Goal: Contribute content: Add original content to the website for others to see

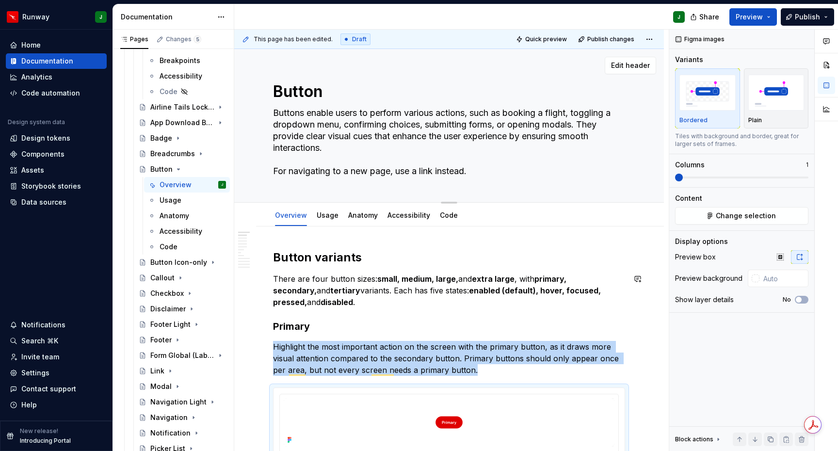
type textarea "*"
click at [367, 131] on textarea "Buttons enable users to perform various actions, such as booking a flight, togg…" at bounding box center [447, 142] width 352 height 74
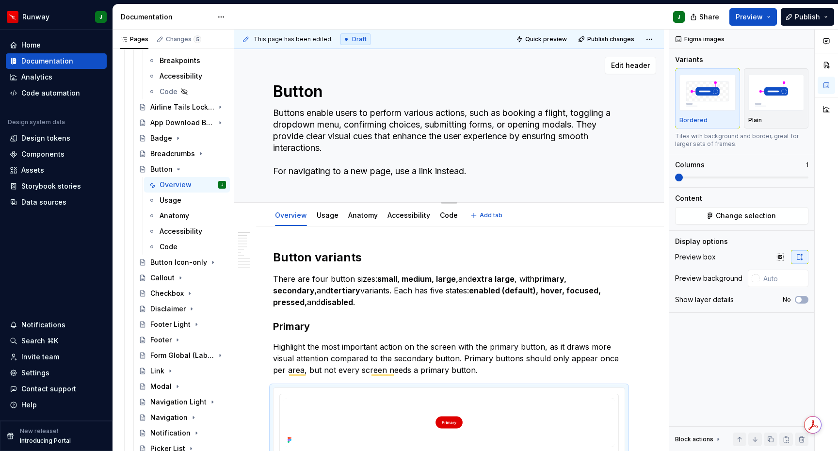
paste textarea "dialogs. They provide clear visual cues that enhance the user experience by ens…"
type textarea "Buttons enable users to perform various actions, such as booking a flight, togg…"
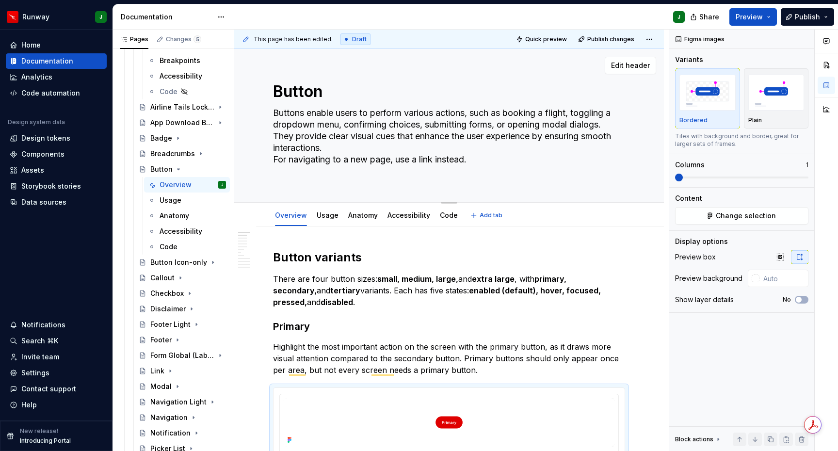
type textarea "*"
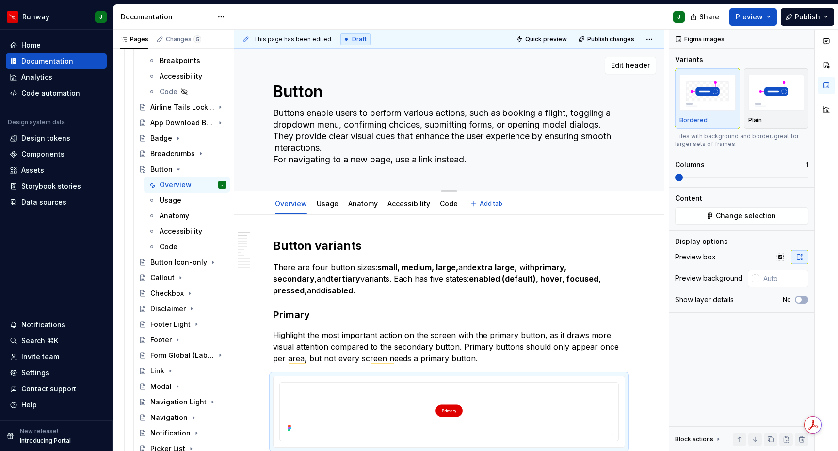
click at [350, 147] on textarea "Buttons enable users to perform various actions, such as booking a flight, togg…" at bounding box center [447, 136] width 352 height 62
type textarea "Buttons enable users to perform various actions, such as booking a flight, togg…"
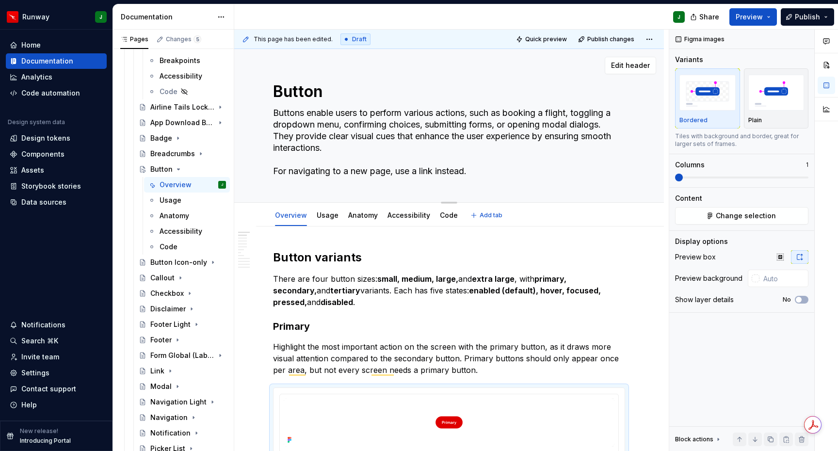
click at [482, 172] on textarea "Buttons enable users to perform various actions, such as booking a flight, togg…" at bounding box center [447, 142] width 352 height 74
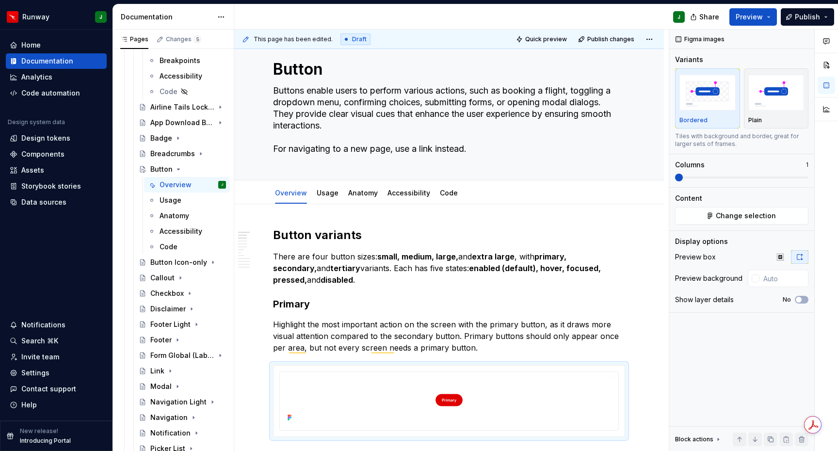
type textarea "*"
type textarea "Buttons enable users to perform various actions, such as booking a flight, togg…"
click at [273, 233] on h2 "Button variants" at bounding box center [449, 235] width 352 height 16
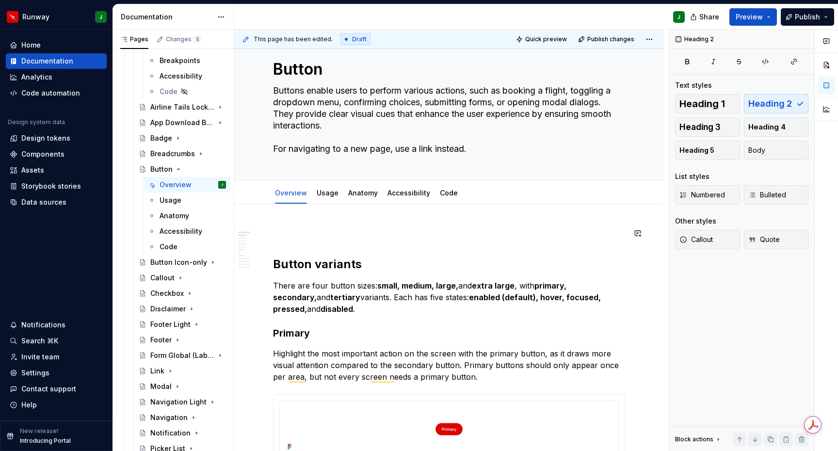
click at [304, 234] on p "To enrich screen reader interactions, please activate Accessibility in Grammarl…" at bounding box center [449, 233] width 352 height 12
click at [298, 235] on p "Anatomy" at bounding box center [449, 233] width 352 height 12
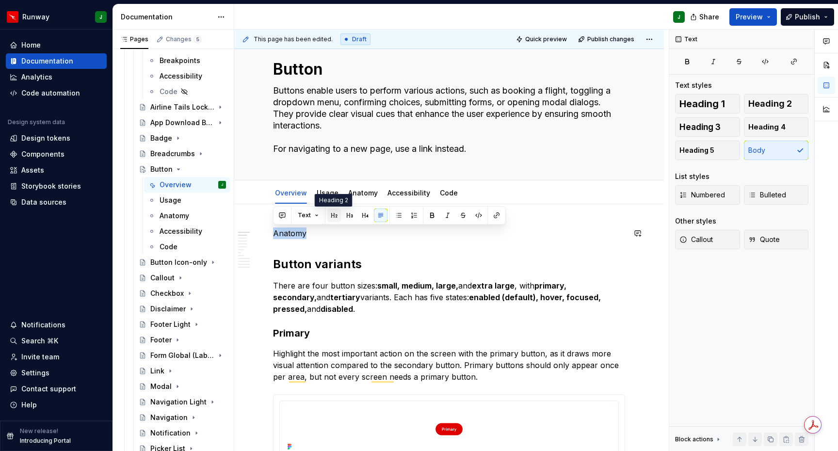
click at [334, 217] on button "button" at bounding box center [334, 215] width 14 height 14
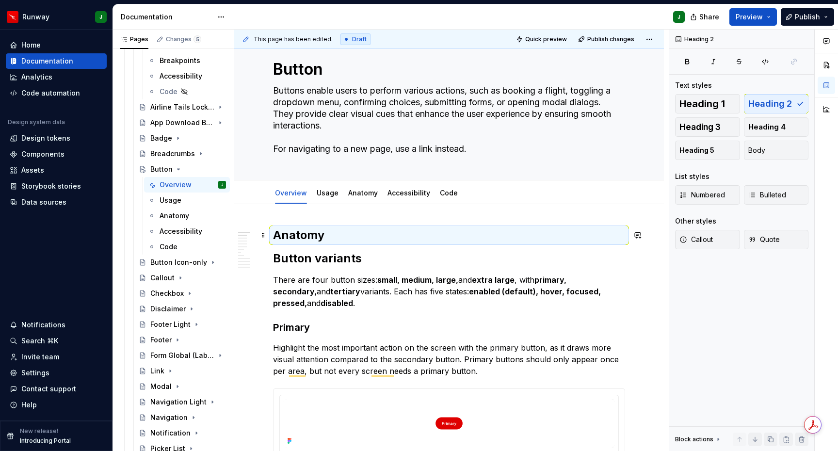
click at [343, 233] on h2 "Anatomy" at bounding box center [449, 235] width 352 height 16
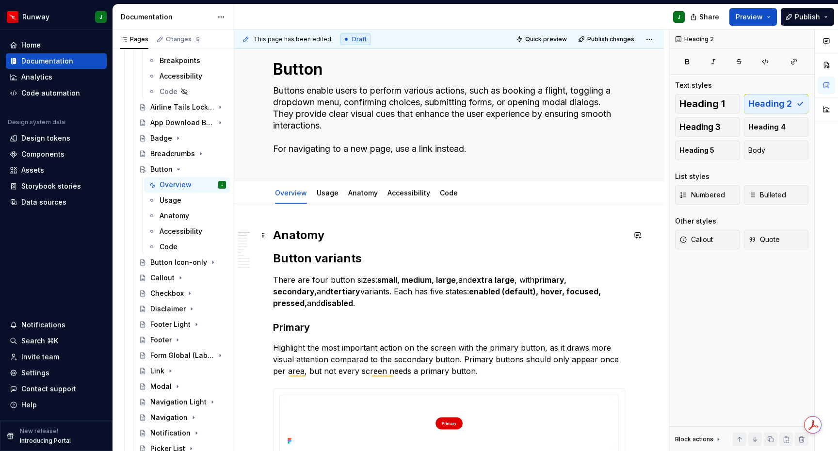
click at [352, 235] on h2 "Anatomy" at bounding box center [449, 235] width 352 height 16
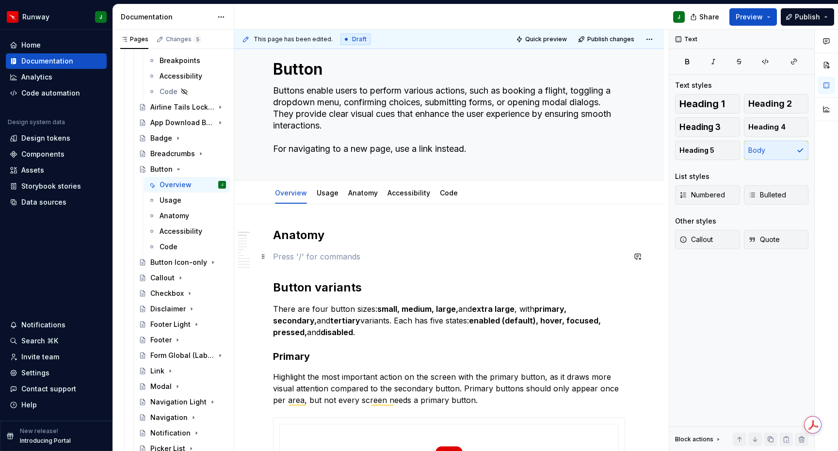
click at [284, 257] on p "To enrich screen reader interactions, please activate Accessibility in Grammarl…" at bounding box center [449, 257] width 352 height 12
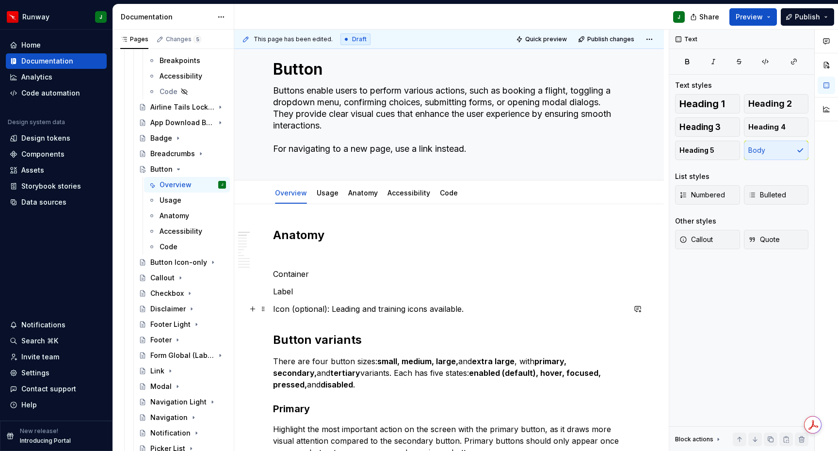
click at [416, 310] on p "Icon (optional): Leading and training icons available." at bounding box center [449, 309] width 352 height 12
click at [416, 309] on p "Icon (optional): Leading and training icons available." at bounding box center [449, 309] width 352 height 12
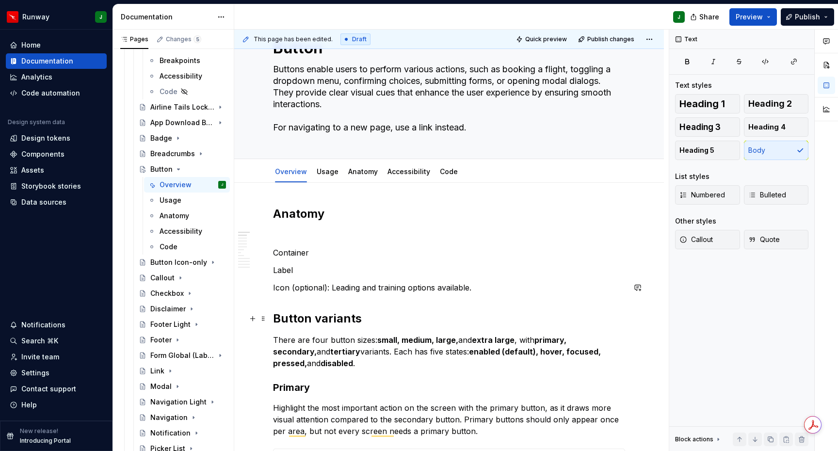
scroll to position [56, 0]
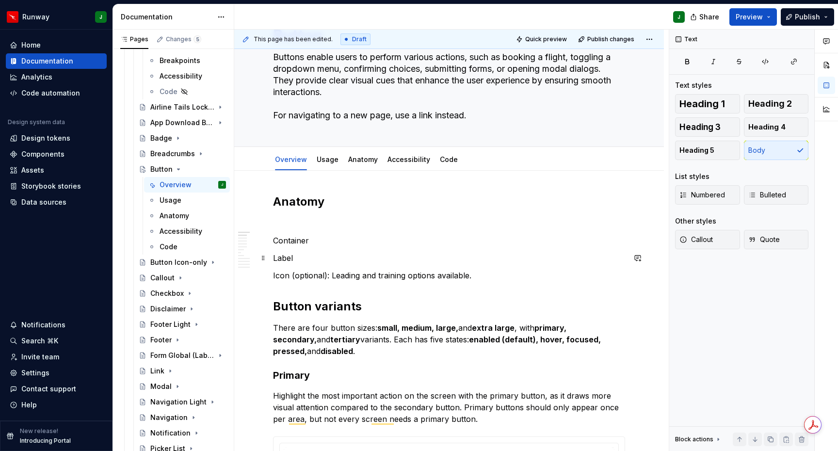
click at [302, 258] on p "Label" at bounding box center [449, 258] width 352 height 12
click at [315, 258] on p "Label" at bounding box center [449, 258] width 352 height 12
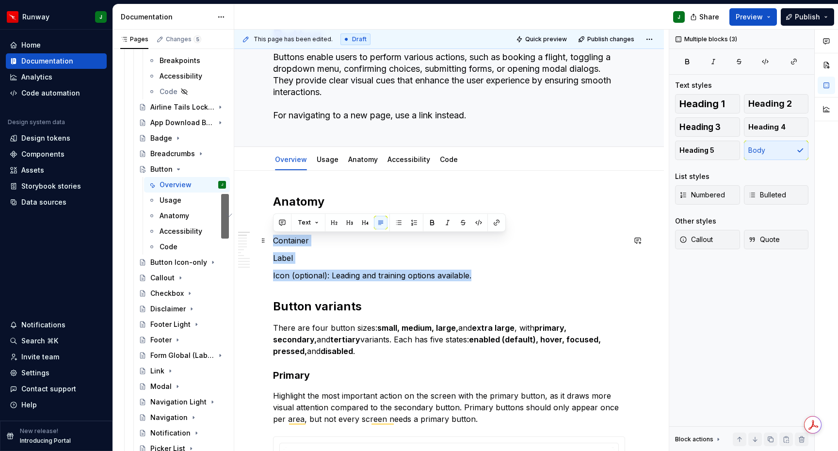
drag, startPoint x: 329, startPoint y: 258, endPoint x: 271, endPoint y: 245, distance: 60.2
click at [413, 224] on button "button" at bounding box center [414, 223] width 14 height 14
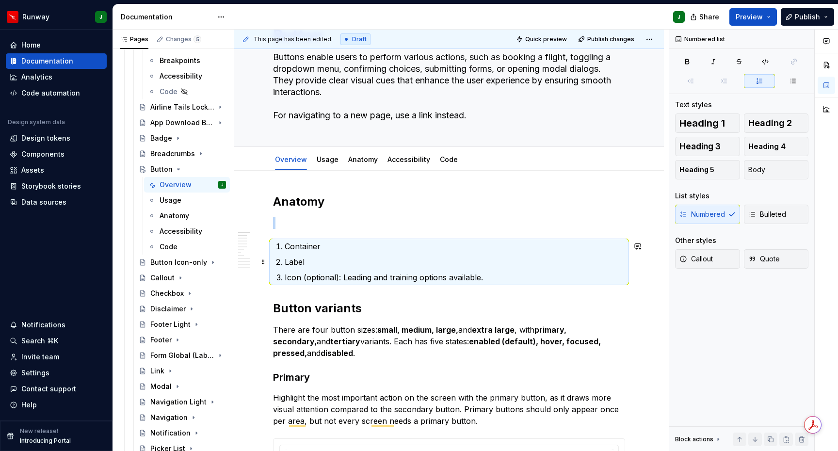
click at [305, 252] on p "Container" at bounding box center [455, 246] width 340 height 12
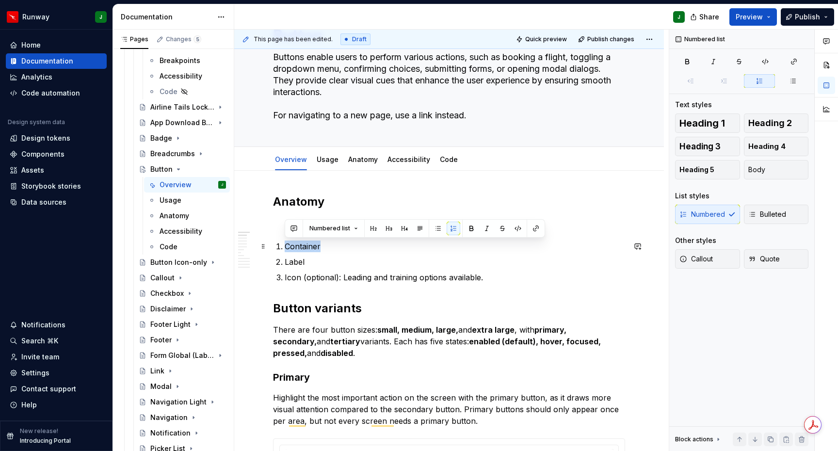
drag, startPoint x: 324, startPoint y: 247, endPoint x: 269, endPoint y: 246, distance: 54.8
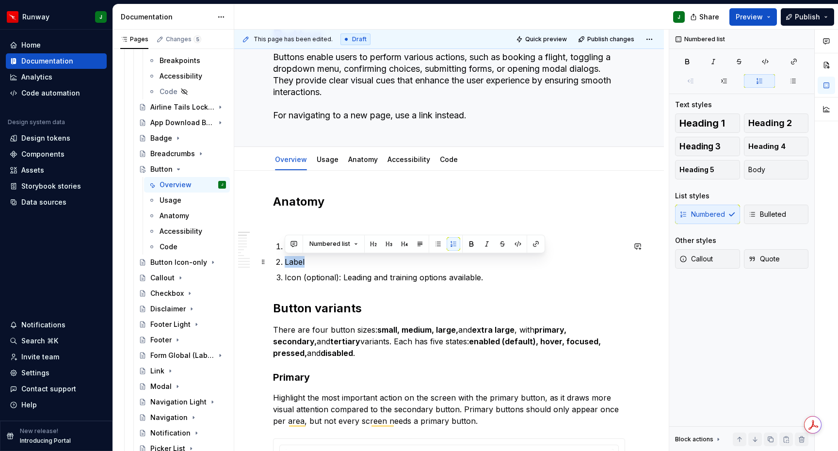
drag, startPoint x: 308, startPoint y: 262, endPoint x: 272, endPoint y: 262, distance: 36.4
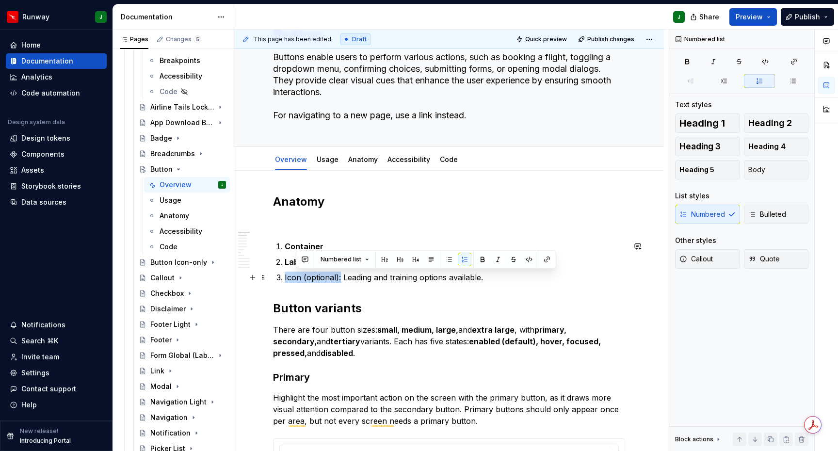
drag, startPoint x: 294, startPoint y: 276, endPoint x: 284, endPoint y: 276, distance: 9.7
click at [285, 276] on p "Icon (optional): Leading and training options available." at bounding box center [455, 278] width 340 height 12
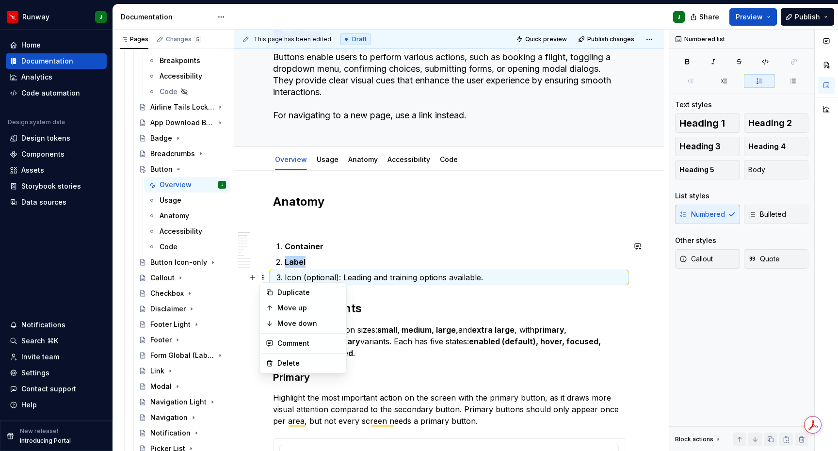
click at [366, 275] on p "Icon (optional): Leading and training options available." at bounding box center [455, 278] width 340 height 12
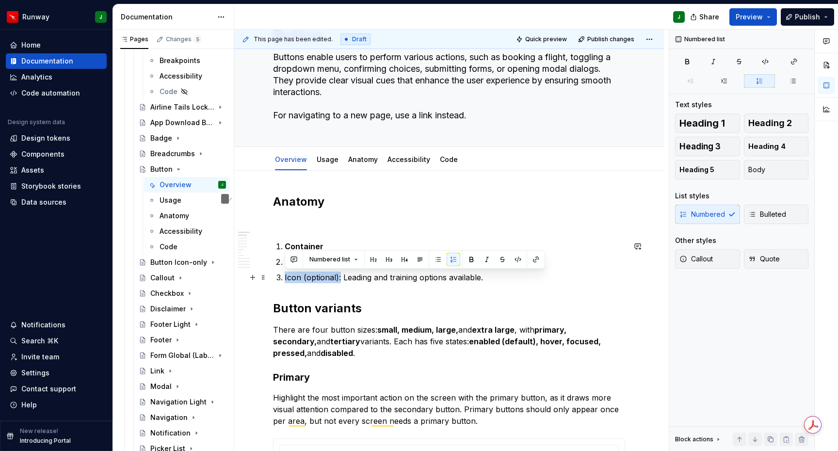
drag, startPoint x: 328, startPoint y: 277, endPoint x: 282, endPoint y: 277, distance: 45.6
click at [285, 277] on li "Icon (optional): Leading and training options available." at bounding box center [455, 278] width 340 height 12
click at [376, 278] on p "Icon (optional): Leading and training options available." at bounding box center [455, 278] width 340 height 12
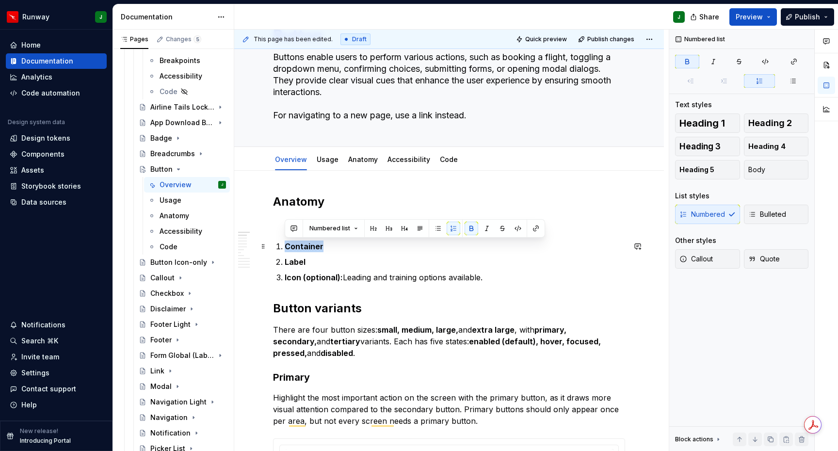
drag, startPoint x: 285, startPoint y: 246, endPoint x: 324, endPoint y: 246, distance: 39.3
click at [324, 246] on p "Container" at bounding box center [455, 246] width 340 height 12
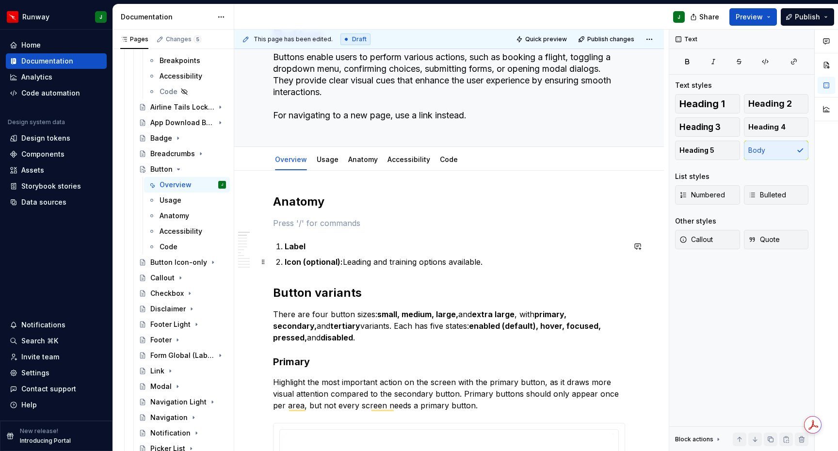
click at [504, 262] on p "Icon (optional): Leading and training options available." at bounding box center [455, 262] width 340 height 12
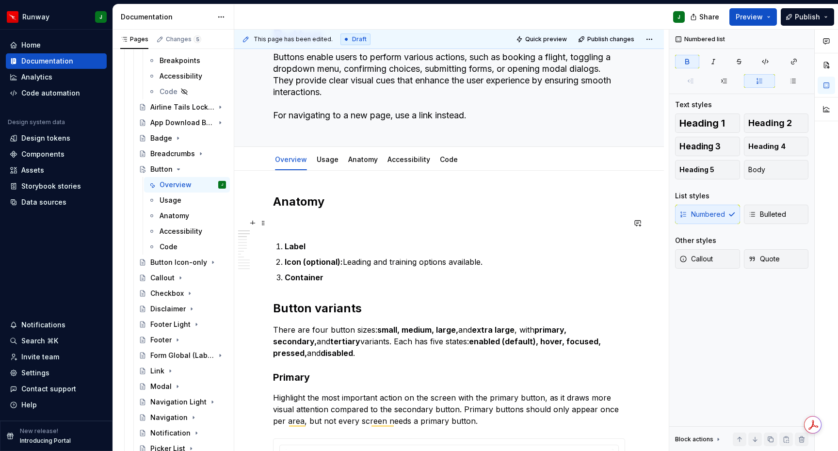
click at [333, 222] on p "To enrich screen reader interactions, please activate Accessibility in Grammarl…" at bounding box center [449, 223] width 352 height 12
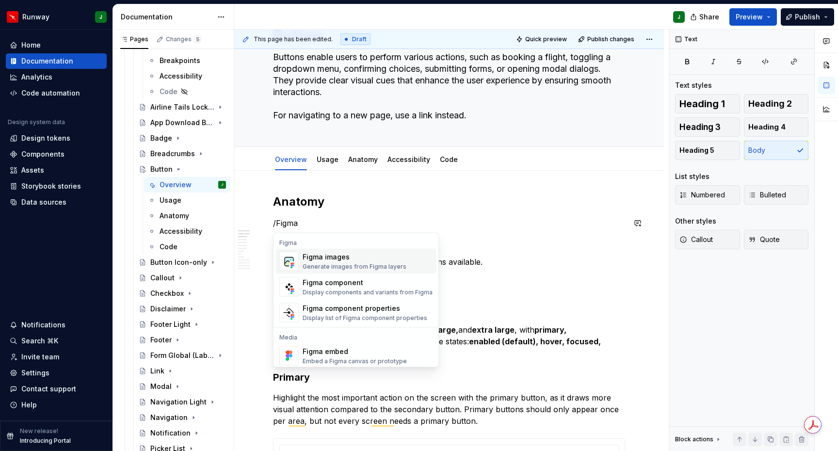
click at [342, 260] on div "Figma images" at bounding box center [355, 257] width 104 height 10
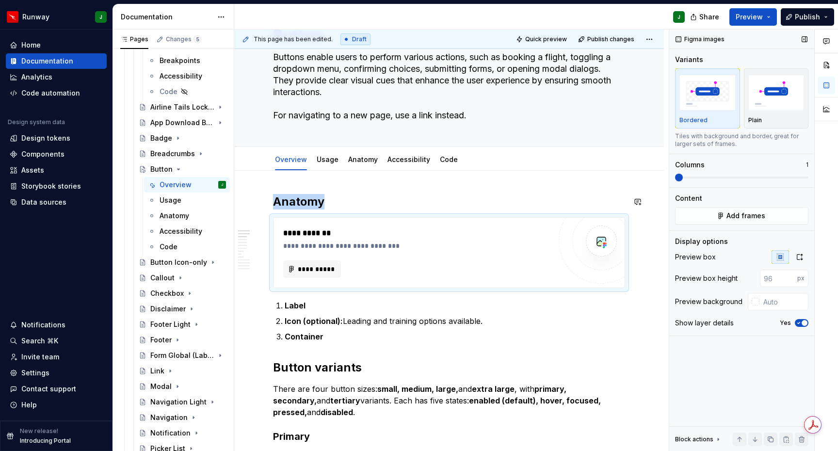
type textarea "*"
click at [711, 177] on span at bounding box center [715, 178] width 8 height 8
click at [799, 262] on button "button" at bounding box center [799, 257] width 17 height 14
click at [786, 283] on input "text" at bounding box center [783, 278] width 49 height 17
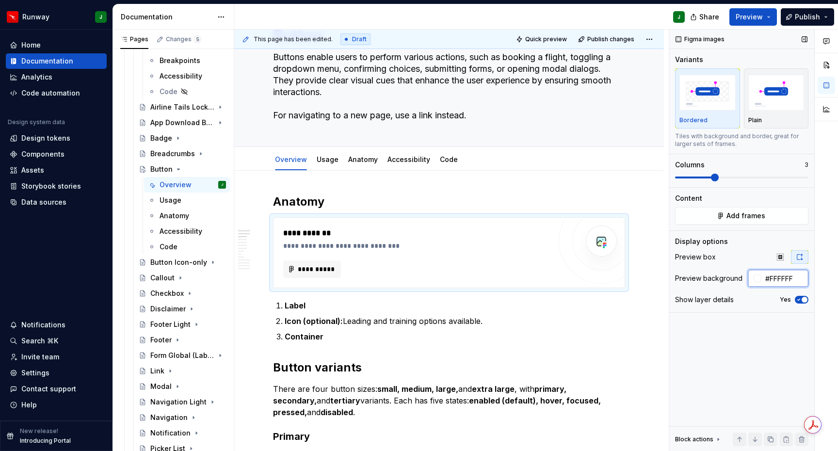
type input "#FFFFFF"
click at [330, 266] on span "**********" at bounding box center [315, 269] width 37 height 10
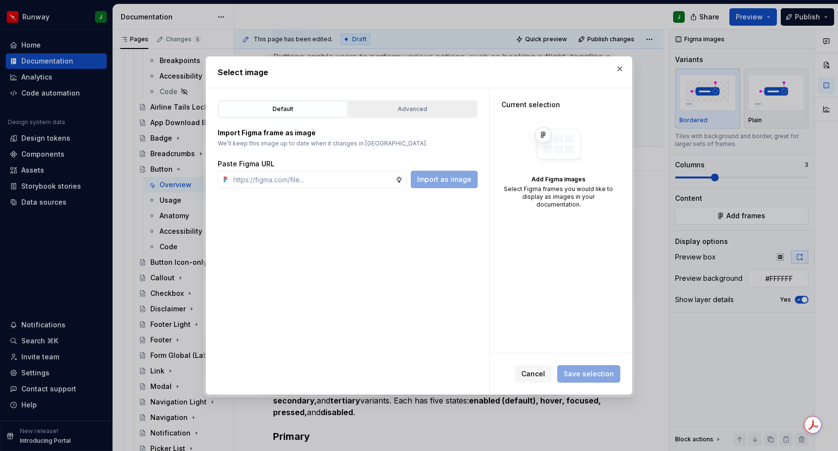
click at [432, 111] on div "Advanced" at bounding box center [413, 109] width 122 height 10
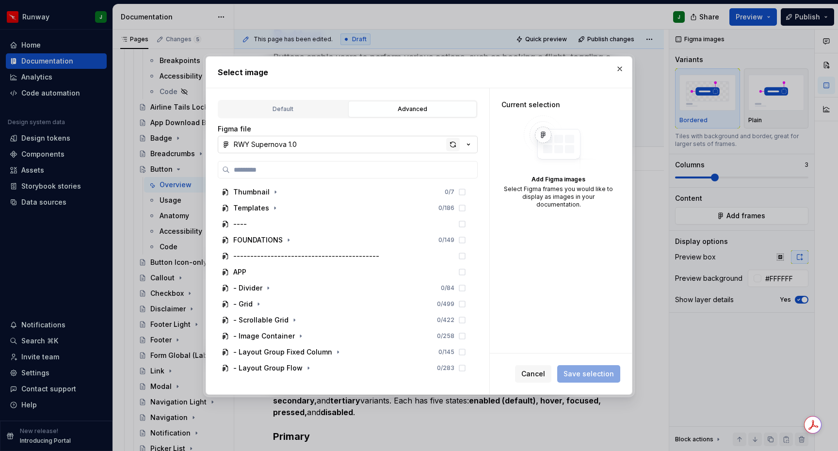
click at [455, 144] on div "button" at bounding box center [453, 145] width 14 height 14
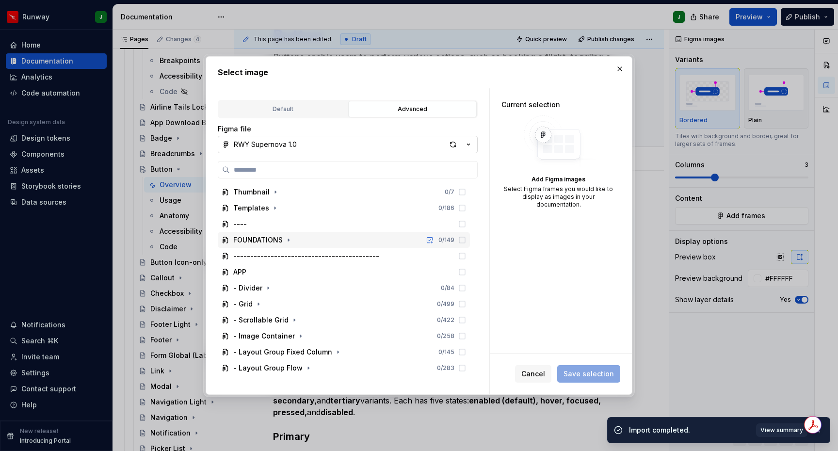
scroll to position [158, 0]
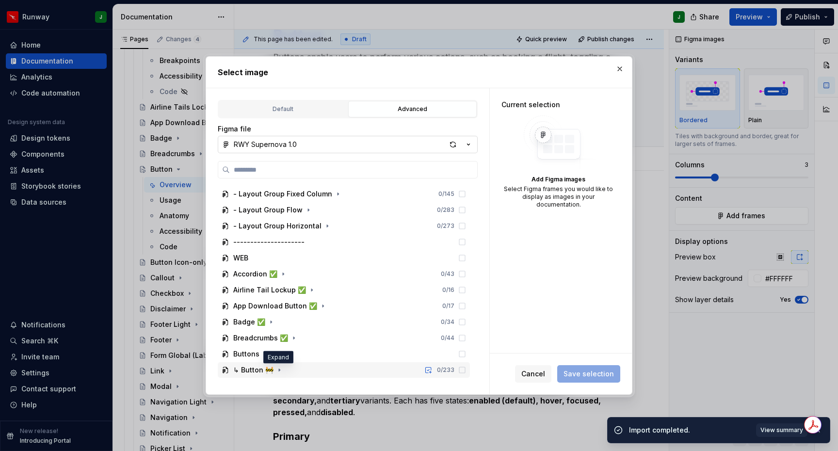
click at [275, 368] on icon "button" at bounding box center [279, 370] width 8 height 8
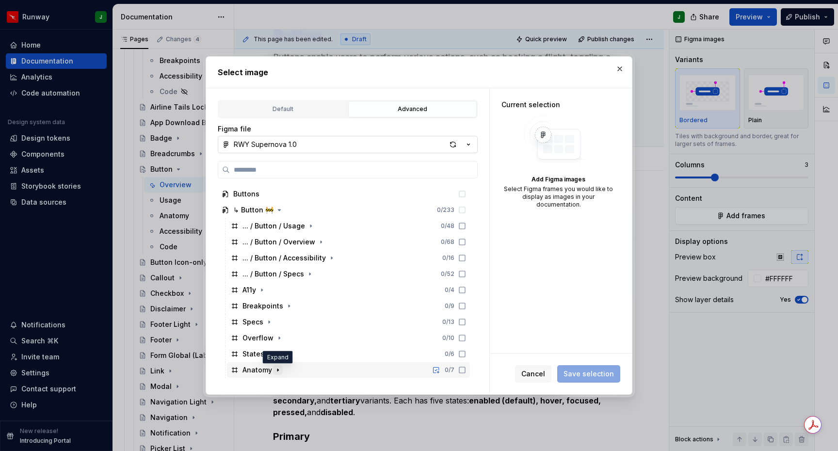
click at [278, 369] on icon "button" at bounding box center [278, 370] width 8 height 8
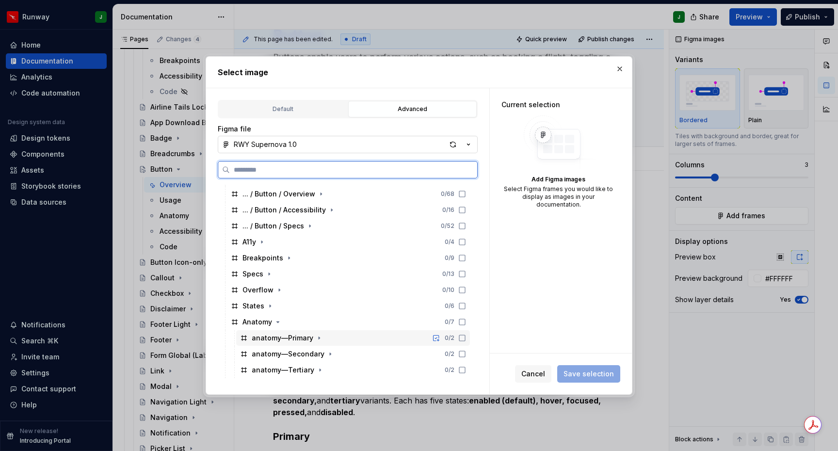
drag, startPoint x: 469, startPoint y: 339, endPoint x: 470, endPoint y: 349, distance: 9.7
click at [466, 339] on icon at bounding box center [462, 338] width 8 height 8
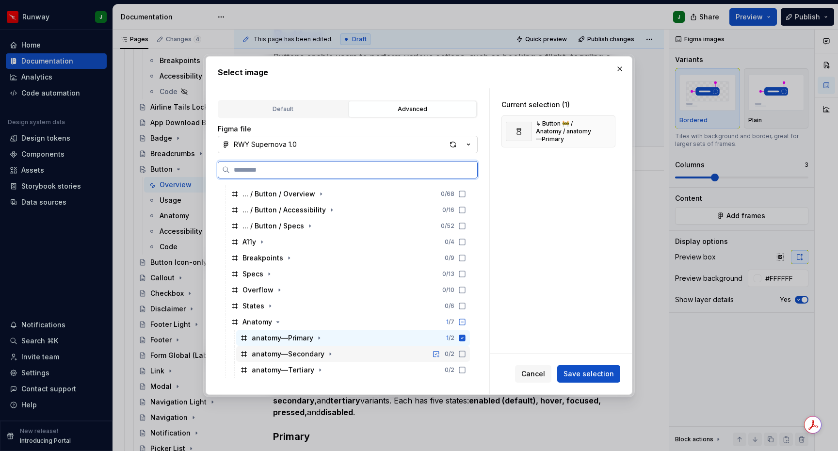
drag, startPoint x: 469, startPoint y: 351, endPoint x: 471, endPoint y: 365, distance: 14.2
click at [466, 351] on icon at bounding box center [462, 354] width 8 height 8
click at [466, 368] on icon at bounding box center [462, 370] width 8 height 8
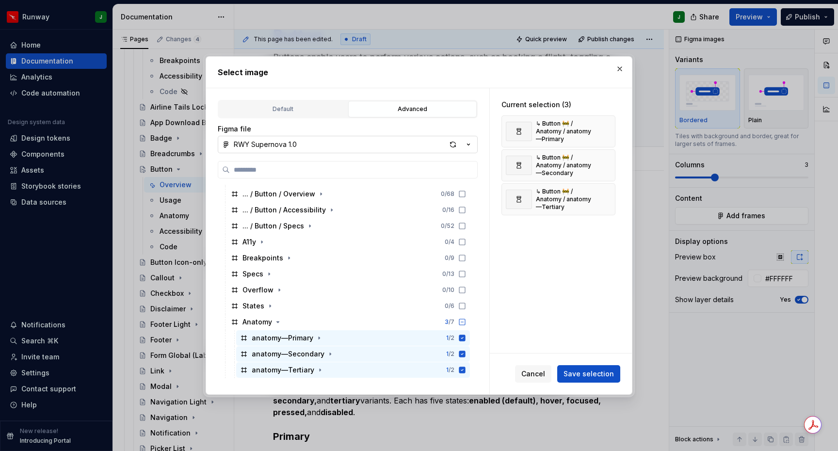
drag, startPoint x: 606, startPoint y: 374, endPoint x: 604, endPoint y: 366, distance: 8.5
click at [606, 374] on span "Save selection" at bounding box center [588, 374] width 50 height 10
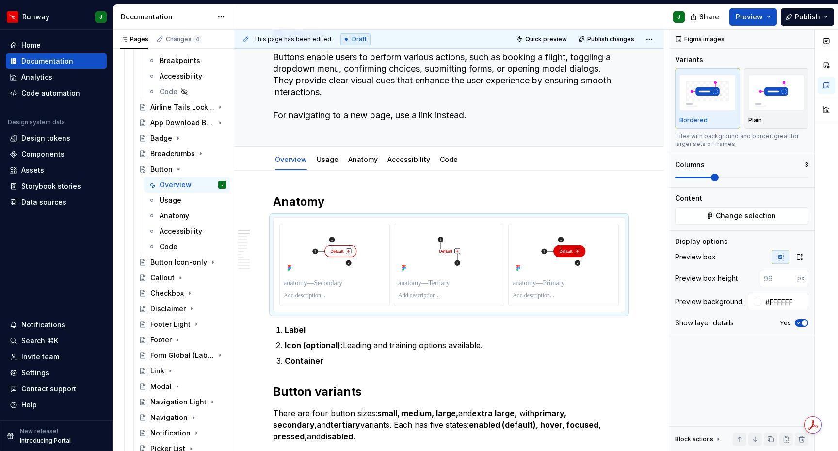
type textarea "*"
click at [340, 284] on p "To enrich screen reader interactions, please activate Accessibility in Grammarl…" at bounding box center [335, 283] width 102 height 10
click at [419, 280] on p "To enrich screen reader interactions, please activate Accessibility in Grammarl…" at bounding box center [449, 283] width 102 height 10
click at [525, 281] on p "To enrich screen reader interactions, please activate Accessibility in Grammarl…" at bounding box center [563, 283] width 102 height 10
click at [296, 259] on div "********* ******** *******" at bounding box center [448, 265] width 339 height 82
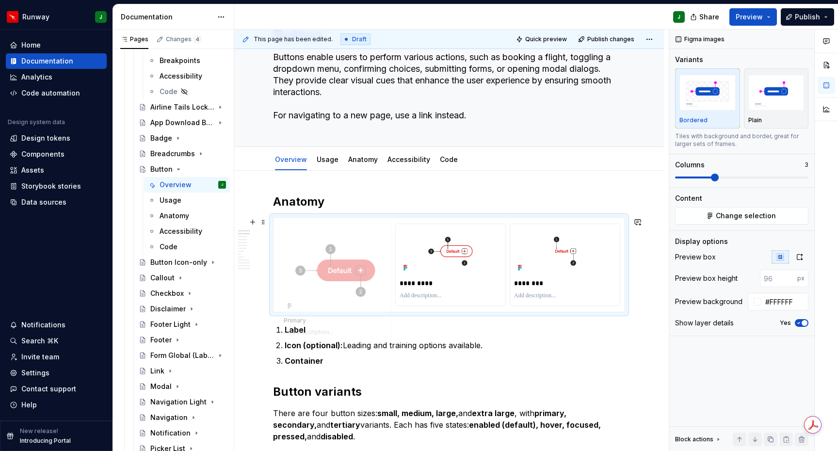
drag, startPoint x: 577, startPoint y: 251, endPoint x: 350, endPoint y: 247, distance: 227.4
click at [350, 247] on body "Runway J Home Documentation Analytics Code automation Design system data Design…" at bounding box center [419, 225] width 838 height 451
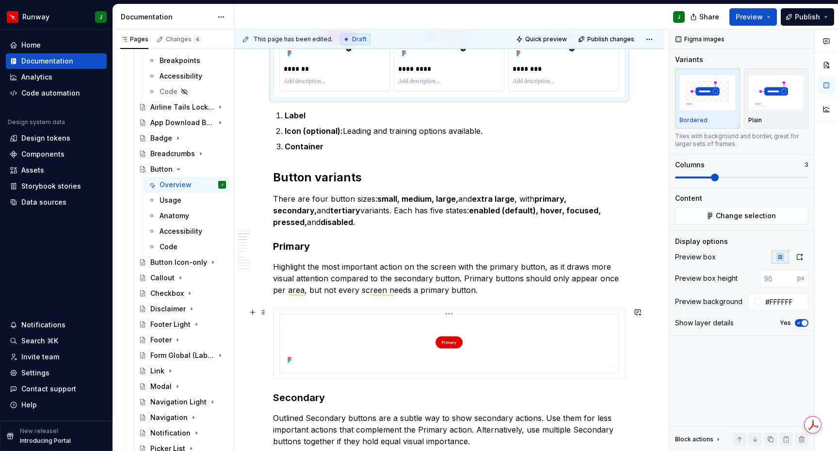
scroll to position [0, 0]
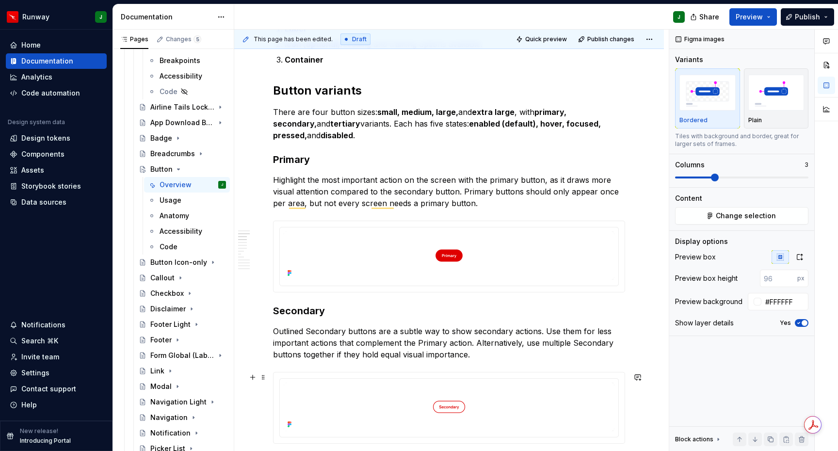
type textarea "*"
click at [345, 268] on img "To enrich screen reader interactions, please activate Accessibility in Grammarl…" at bounding box center [449, 255] width 331 height 48
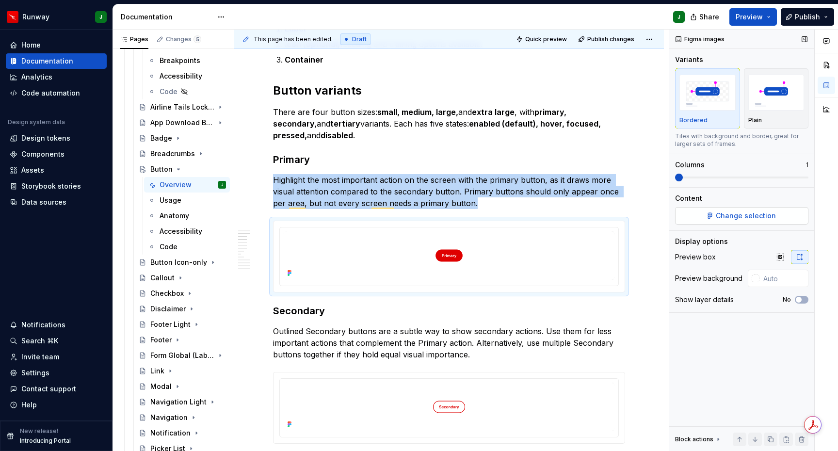
click at [731, 216] on span "Change selection" at bounding box center [746, 216] width 60 height 10
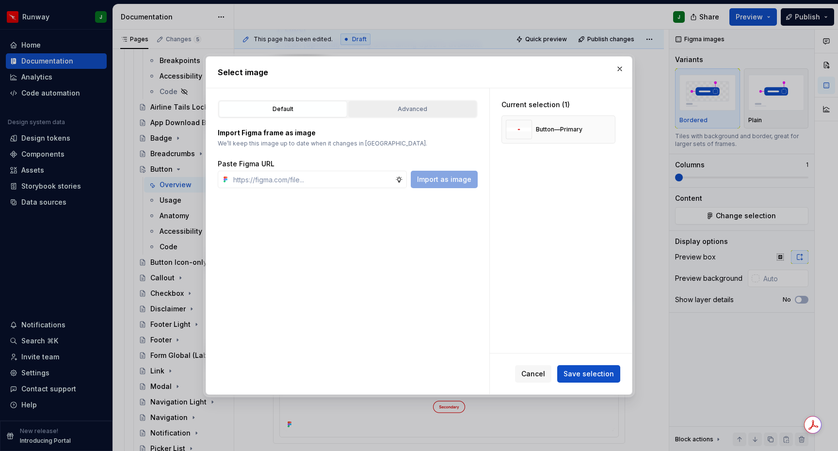
click at [393, 109] on div "Advanced" at bounding box center [413, 109] width 122 height 10
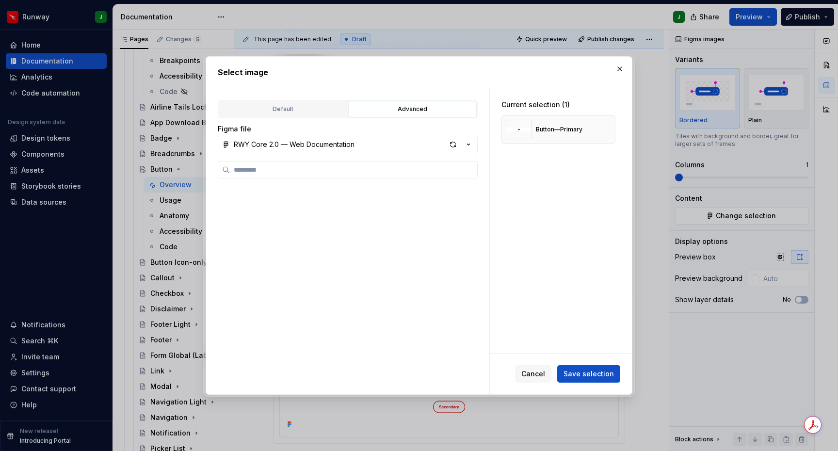
scroll to position [462, 0]
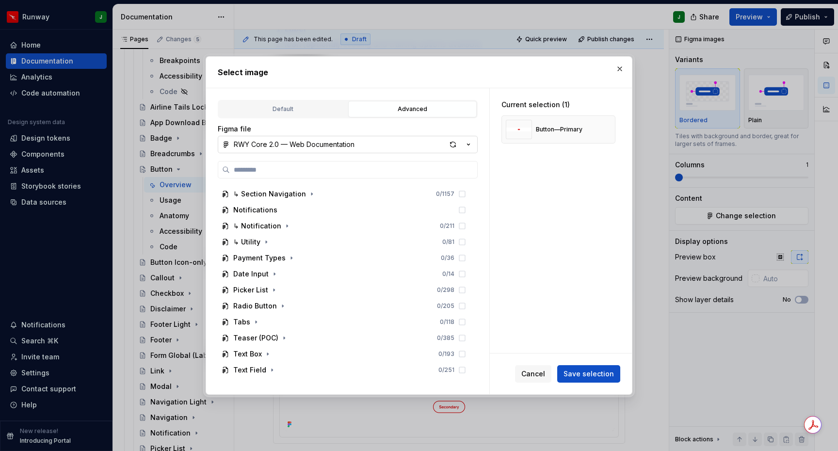
click at [342, 143] on div "RWY Core 2.0 — Web Documentation" at bounding box center [294, 145] width 121 height 10
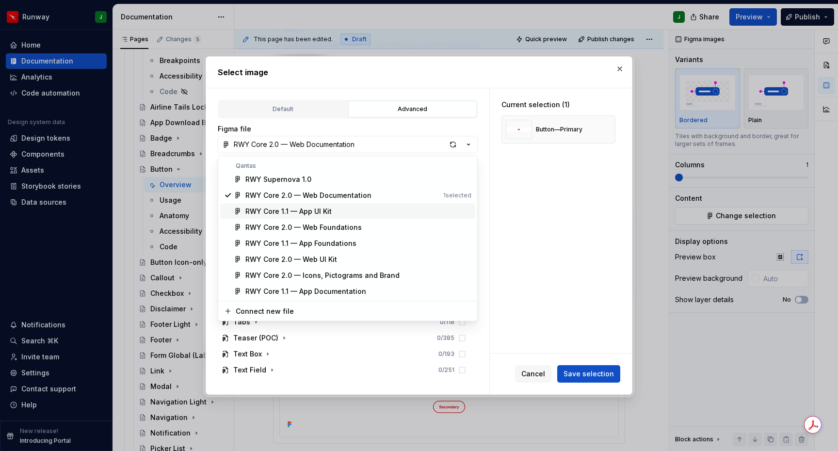
click at [267, 211] on div "RWY Core 1.1 — App UI Kit" at bounding box center [288, 212] width 86 height 10
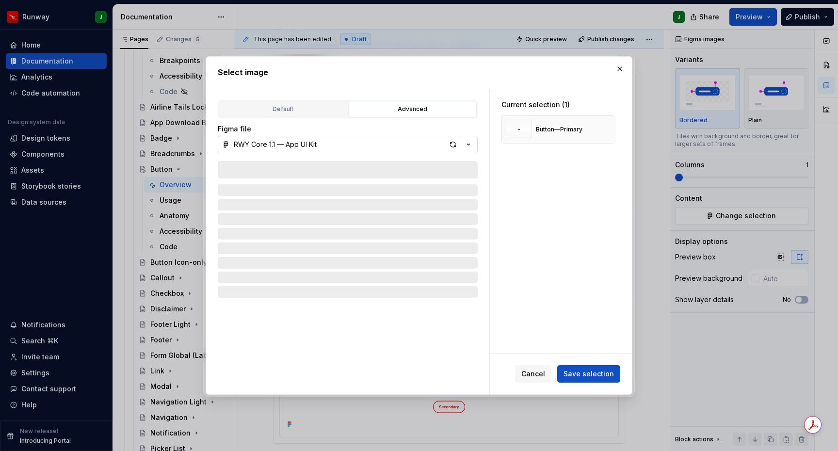
click at [304, 144] on div "RWY Core 1.1 — App UI Kit" at bounding box center [275, 145] width 83 height 10
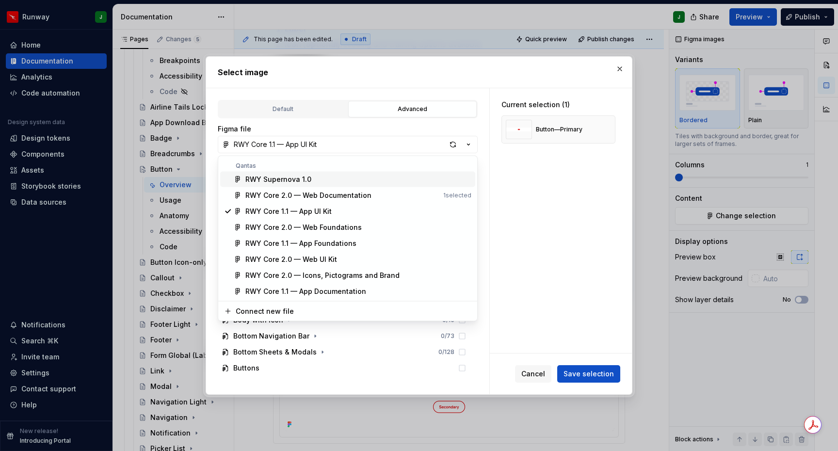
click at [279, 180] on div "RWY Supernova 1.0" at bounding box center [278, 180] width 66 height 10
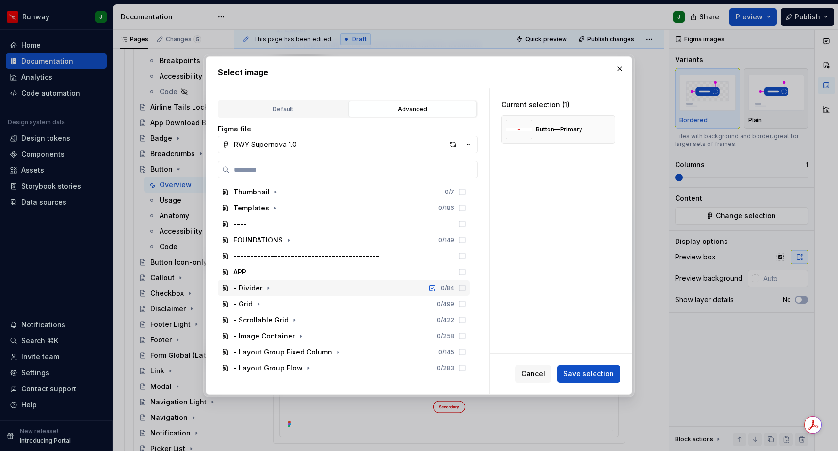
scroll to position [158, 0]
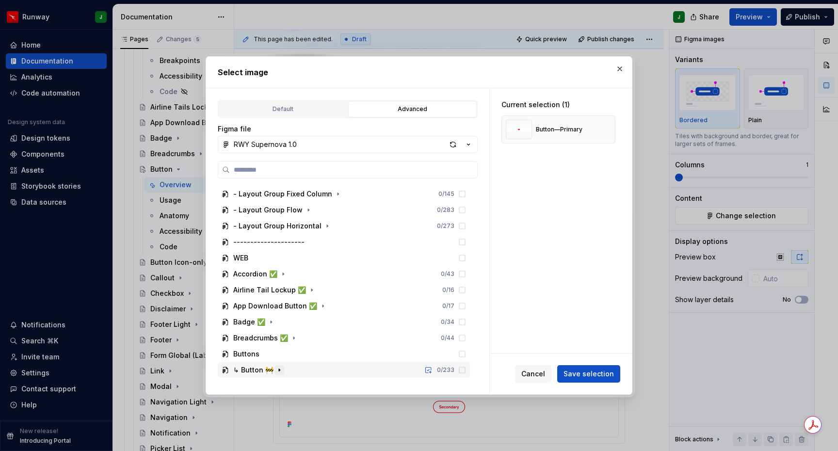
click at [277, 368] on icon "button" at bounding box center [279, 370] width 8 height 8
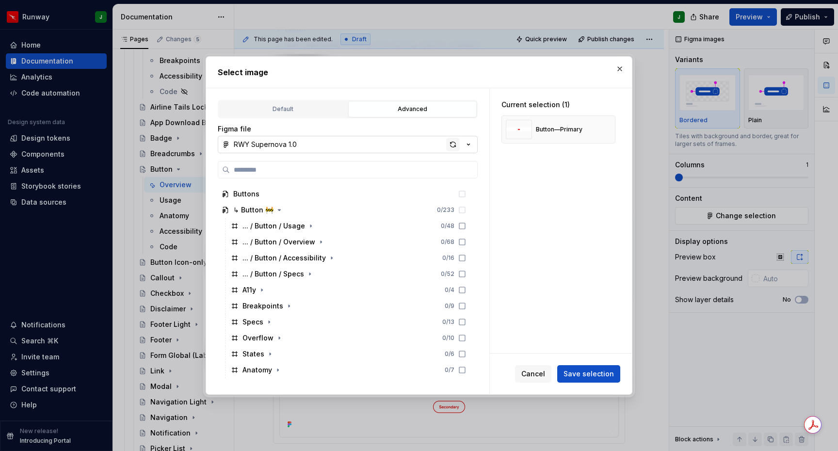
click at [454, 143] on div "button" at bounding box center [453, 145] width 14 height 14
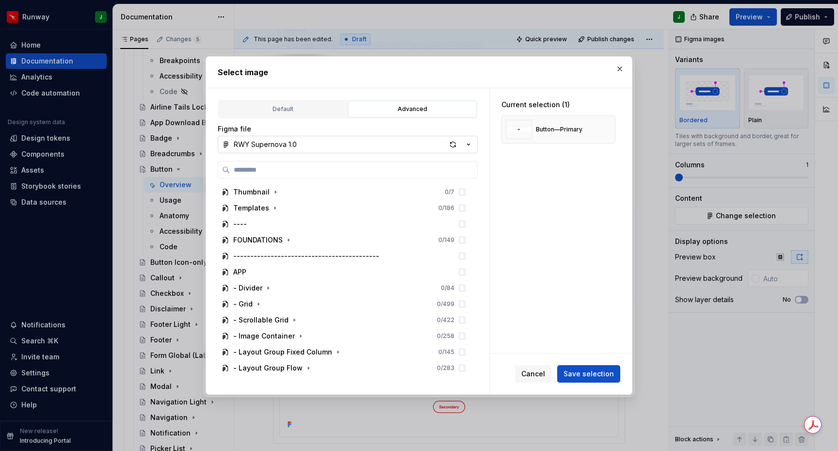
type textarea "*"
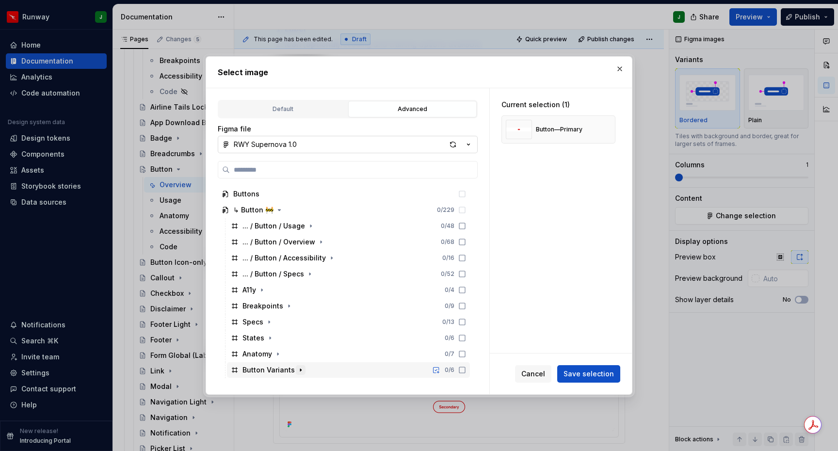
click at [297, 373] on icon "button" at bounding box center [301, 370] width 8 height 8
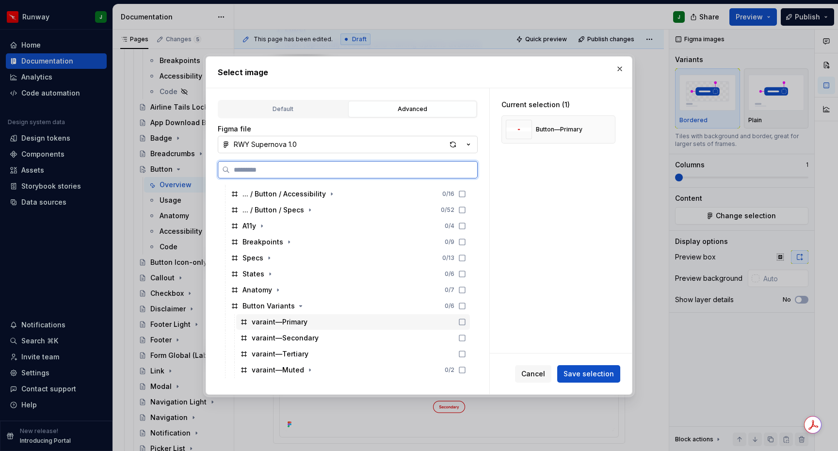
click at [466, 321] on icon at bounding box center [462, 322] width 8 height 8
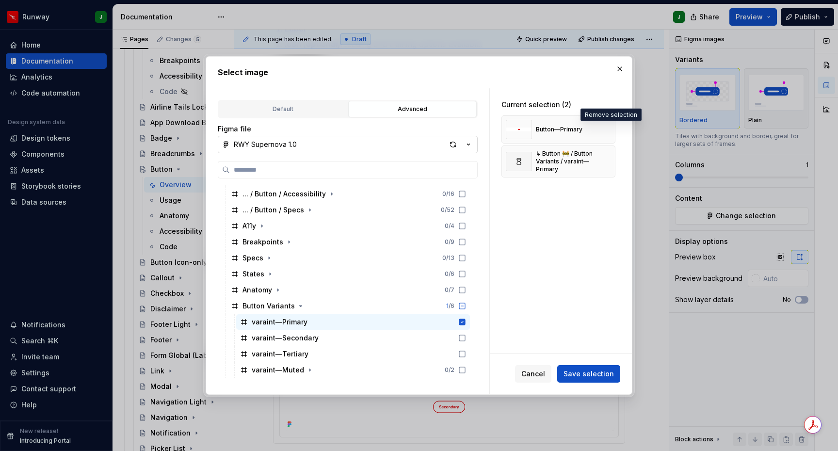
drag, startPoint x: 611, startPoint y: 129, endPoint x: 601, endPoint y: 152, distance: 24.7
click at [611, 129] on button "button" at bounding box center [604, 130] width 14 height 14
drag, startPoint x: 586, startPoint y: 371, endPoint x: 579, endPoint y: 367, distance: 7.8
click at [585, 371] on span "Save selection" at bounding box center [588, 374] width 50 height 10
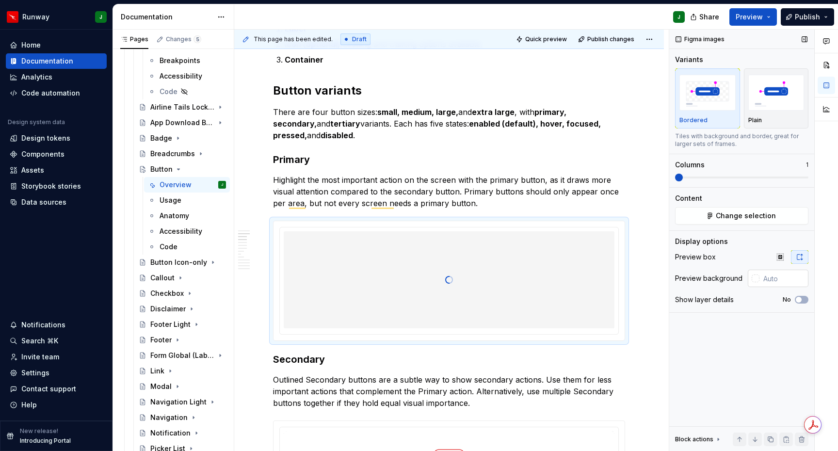
click at [778, 280] on input "text" at bounding box center [783, 278] width 49 height 17
type input "#FFFFFF"
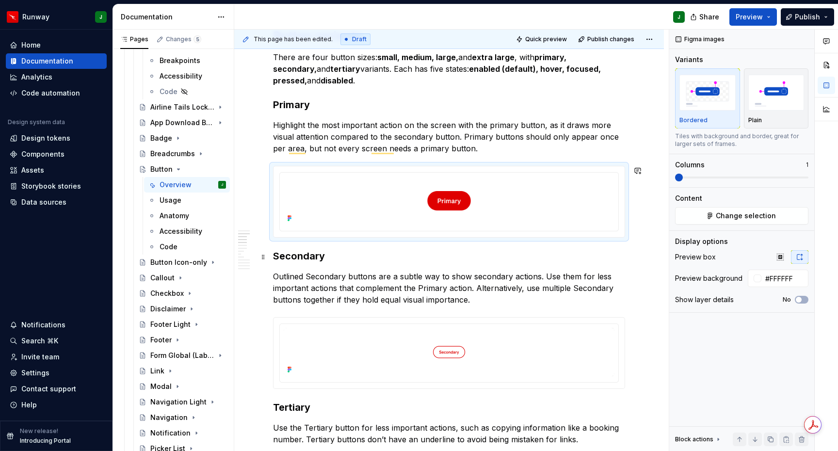
scroll to position [502, 0]
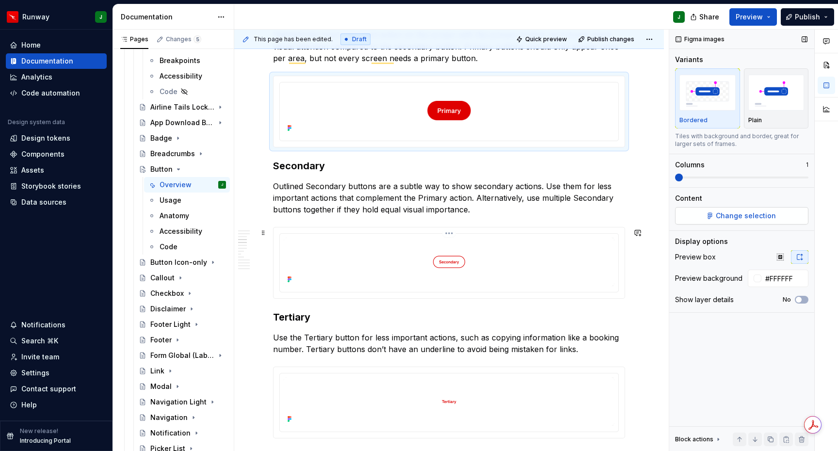
drag, startPoint x: 469, startPoint y: 246, endPoint x: 745, endPoint y: 213, distance: 277.4
click at [469, 246] on img "To enrich screen reader interactions, please activate Accessibility in Grammarl…" at bounding box center [449, 262] width 331 height 48
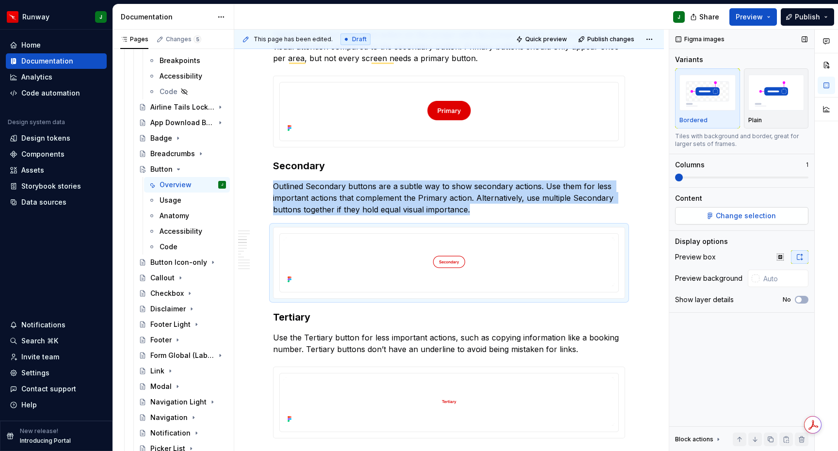
click at [732, 218] on span "Change selection" at bounding box center [746, 216] width 60 height 10
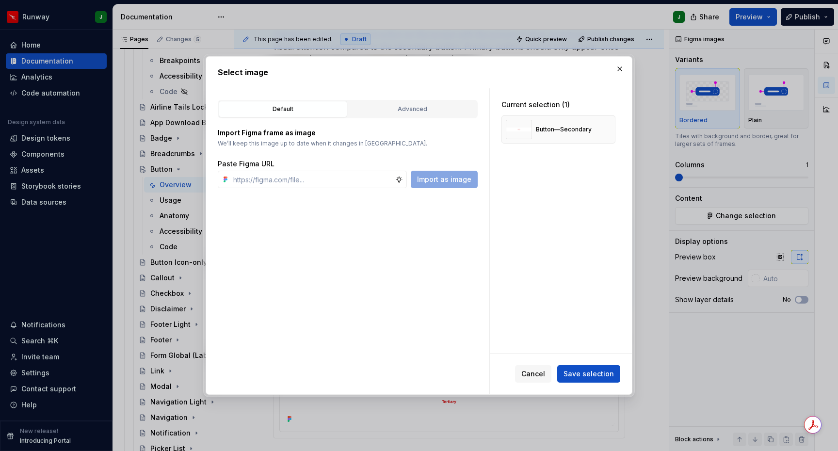
type textarea "*"
click at [395, 118] on div "Import Figma frame as image We’ll keep this image up to date when it changes in…" at bounding box center [348, 153] width 260 height 70
click at [394, 114] on button "Advanced" at bounding box center [412, 109] width 128 height 16
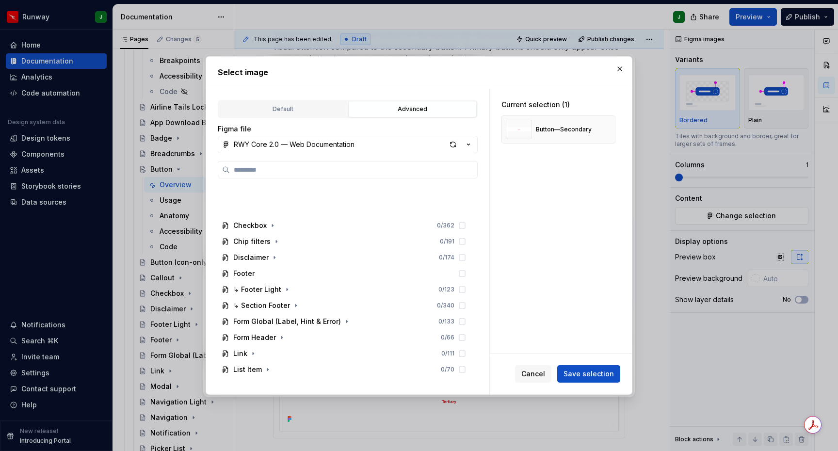
scroll to position [462, 0]
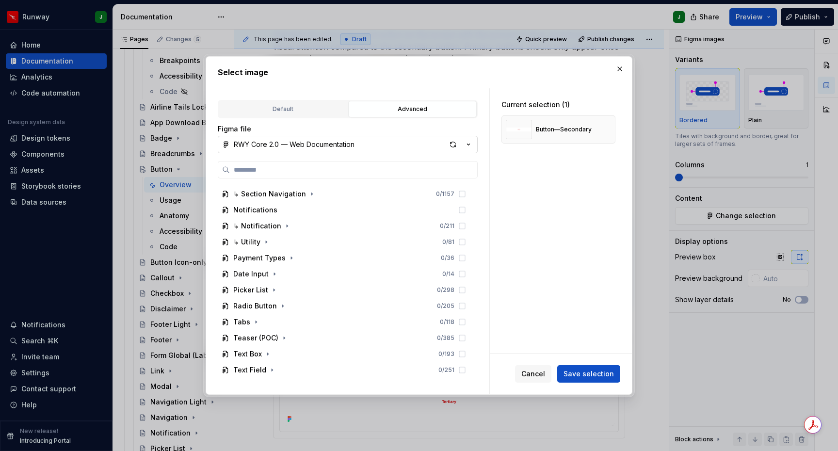
click at [346, 149] on div "RWY Core 2.0 — Web Documentation" at bounding box center [294, 145] width 121 height 10
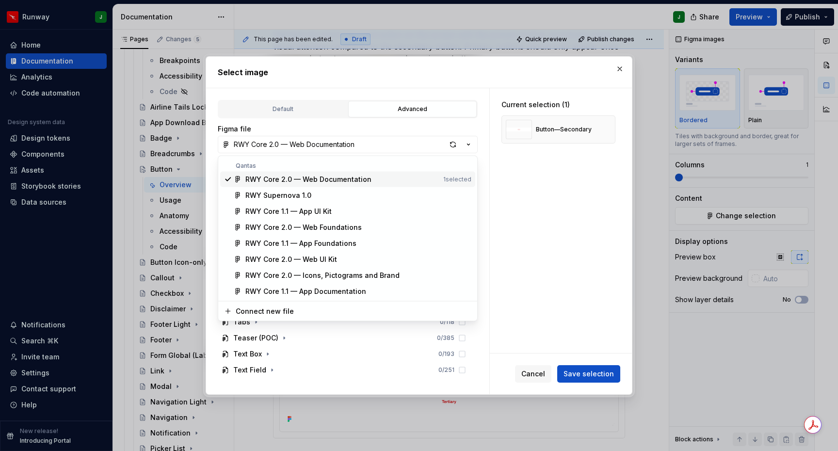
click at [273, 145] on div "Select image Default Advanced Import Figma frame as image We’ll keep this image…" at bounding box center [419, 225] width 838 height 451
click at [278, 195] on div "↳ Section Navigation" at bounding box center [269, 194] width 73 height 10
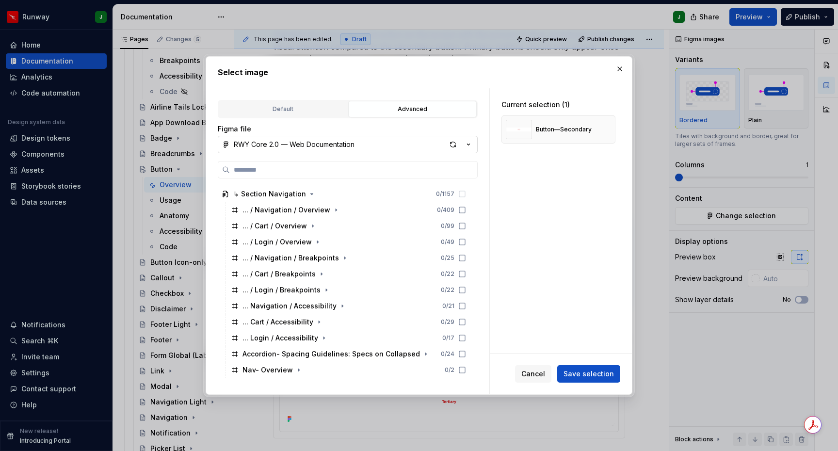
click at [302, 143] on div "RWY Core 2.0 — Web Documentation" at bounding box center [294, 145] width 121 height 10
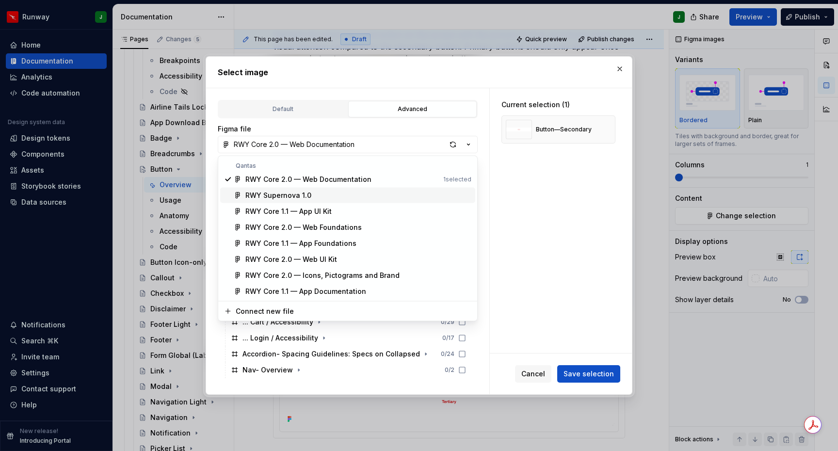
click at [297, 196] on div "RWY Supernova 1.0" at bounding box center [278, 196] width 66 height 10
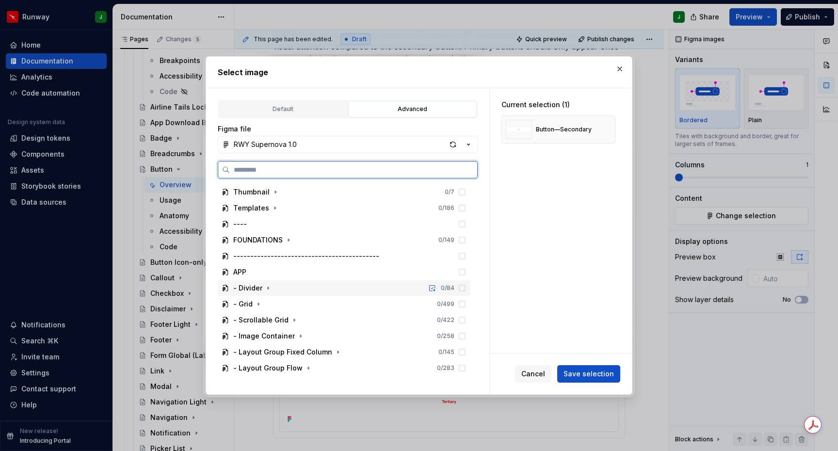
scroll to position [158, 0]
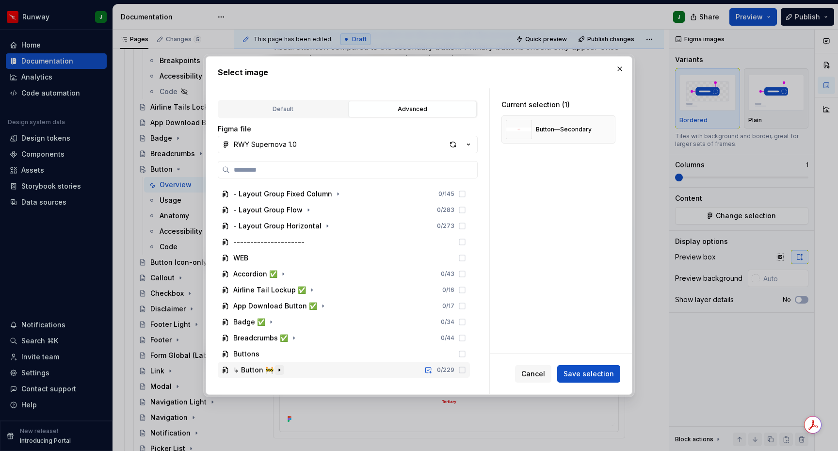
click at [281, 369] on icon "button" at bounding box center [279, 370] width 8 height 8
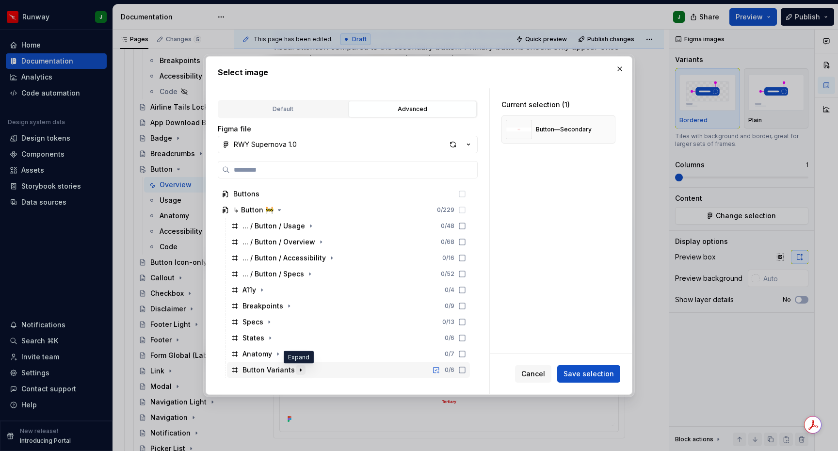
click at [298, 372] on icon "button" at bounding box center [301, 370] width 8 height 8
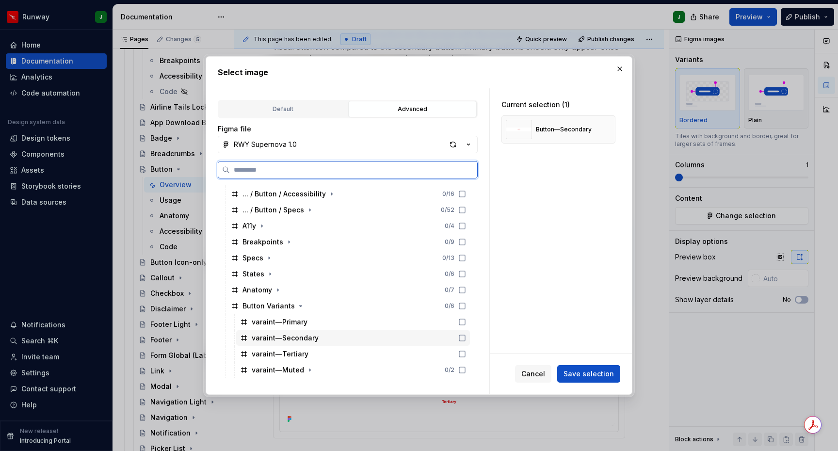
click at [466, 338] on icon at bounding box center [462, 338] width 8 height 8
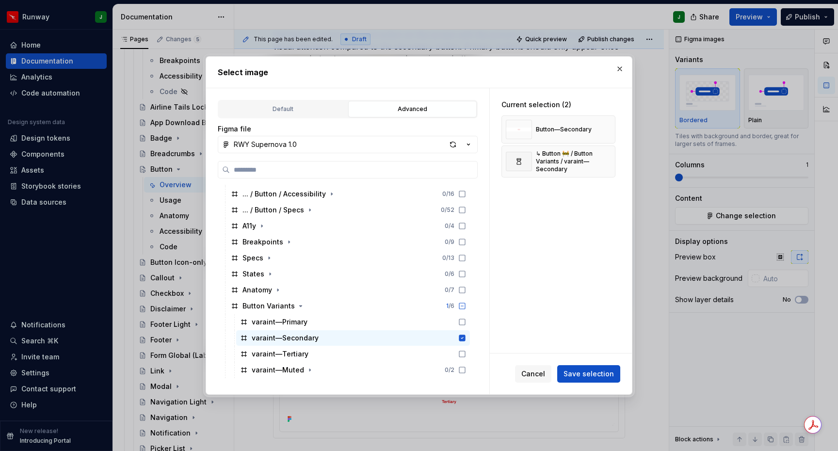
drag, startPoint x: 612, startPoint y: 126, endPoint x: 603, endPoint y: 192, distance: 67.1
click at [611, 126] on button "button" at bounding box center [604, 130] width 14 height 14
click at [597, 374] on span "Save selection" at bounding box center [588, 374] width 50 height 10
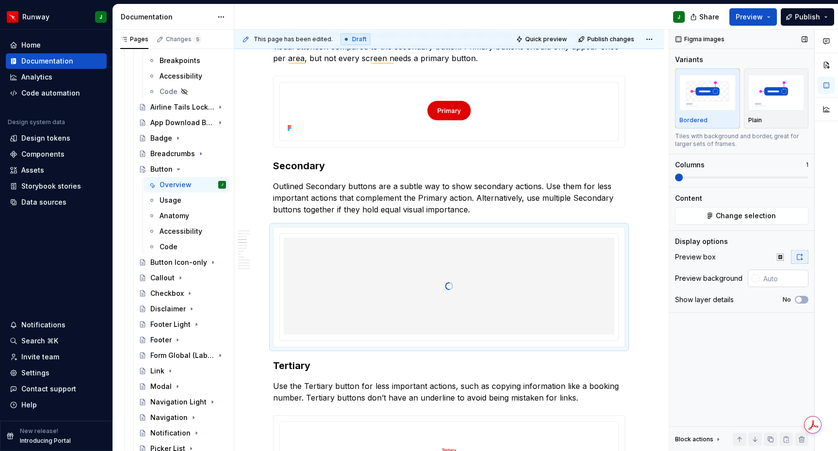
click at [773, 282] on input "text" at bounding box center [783, 278] width 49 height 17
type input "#FFFFFF"
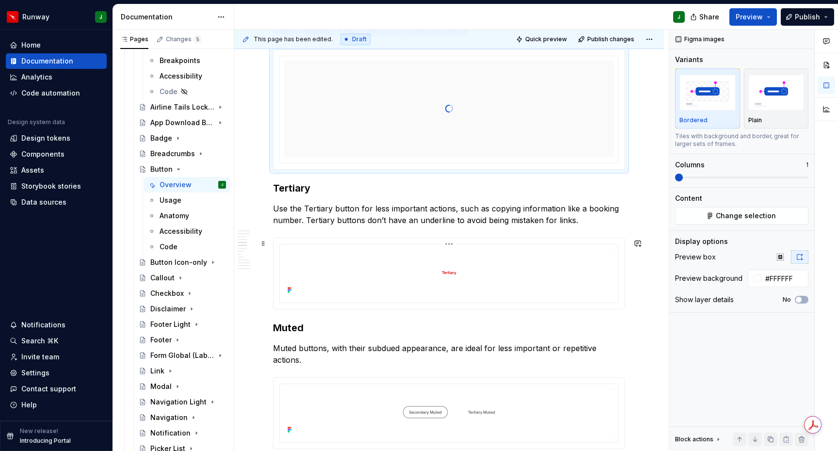
scroll to position [679, 0]
click at [517, 273] on img "To enrich screen reader interactions, please activate Accessibility in Grammarl…" at bounding box center [449, 272] width 331 height 48
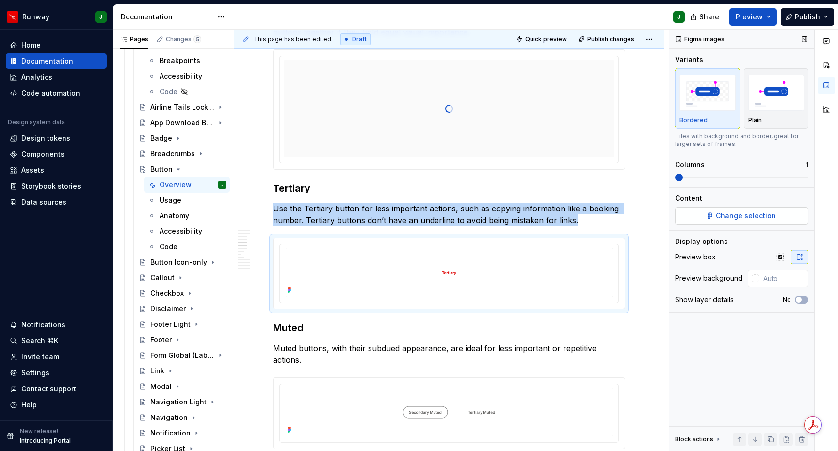
click at [717, 218] on span "Change selection" at bounding box center [746, 216] width 60 height 10
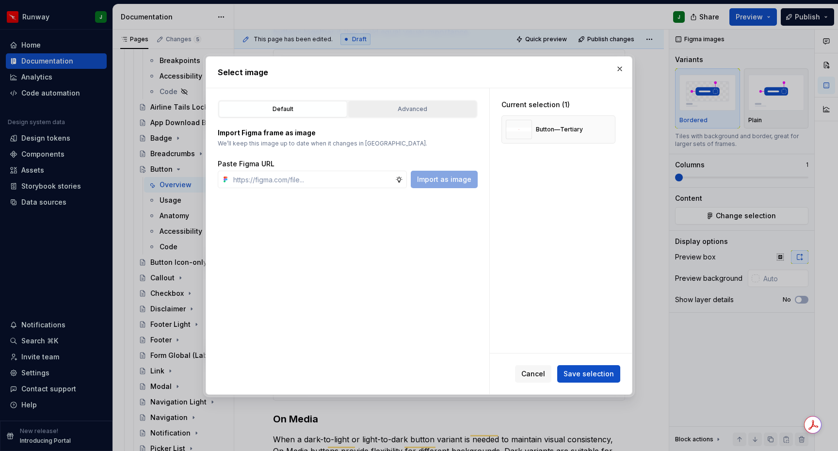
click at [415, 116] on button "Advanced" at bounding box center [412, 109] width 128 height 16
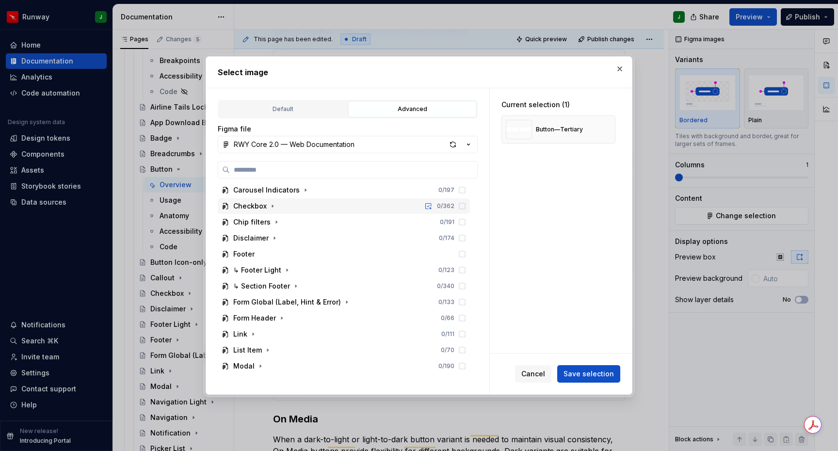
scroll to position [462, 0]
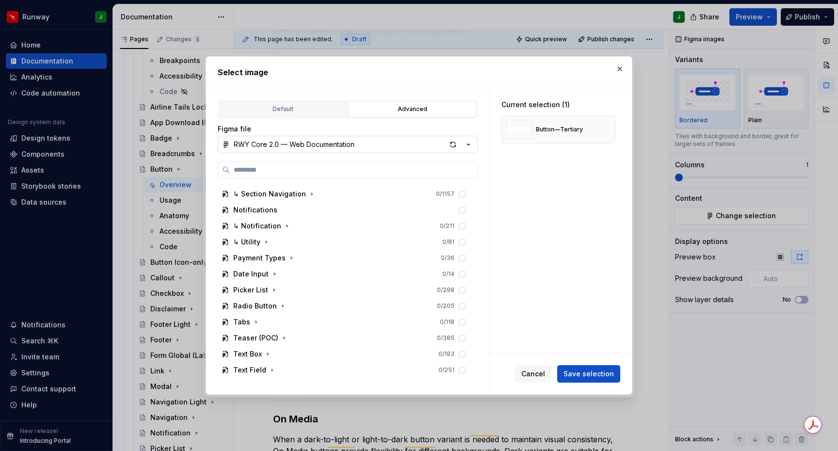
click at [400, 147] on button "RWY Core 2.0 — Web Documentation" at bounding box center [348, 144] width 260 height 17
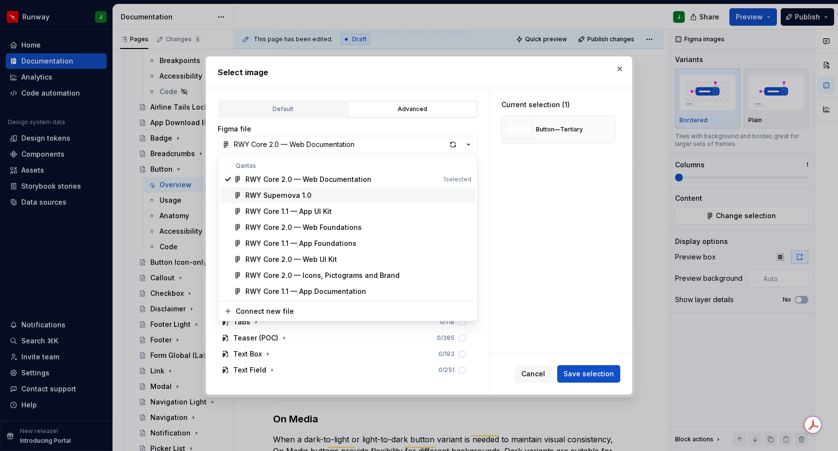
click at [290, 196] on div "RWY Supernova 1.0" at bounding box center [278, 196] width 66 height 10
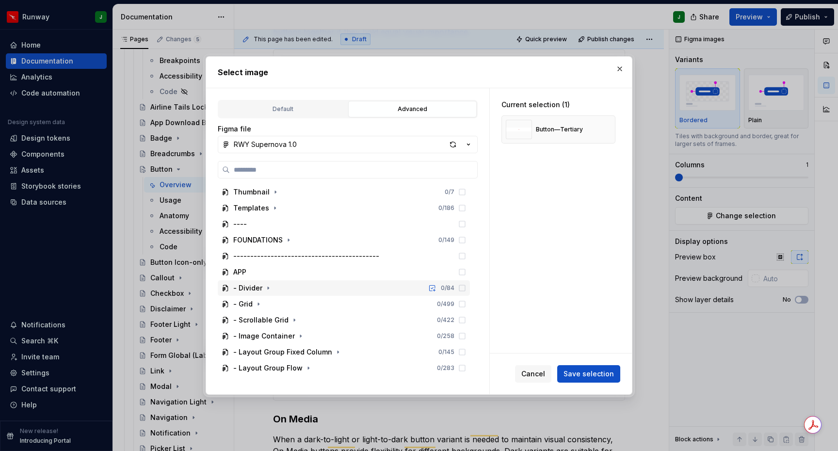
scroll to position [158, 0]
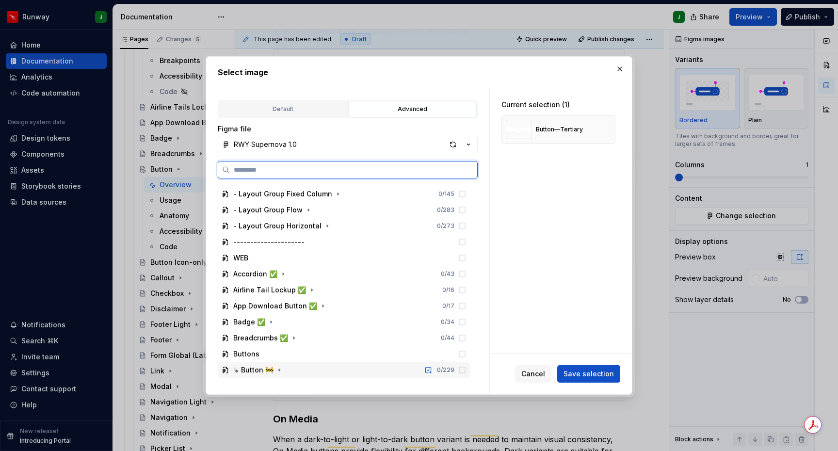
click at [336, 371] on div "↳ Button 🚧 0 / 229" at bounding box center [344, 370] width 252 height 16
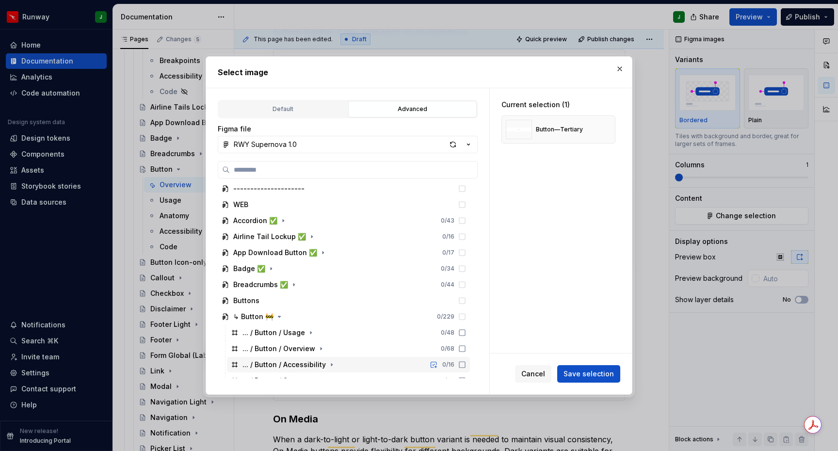
scroll to position [318, 0]
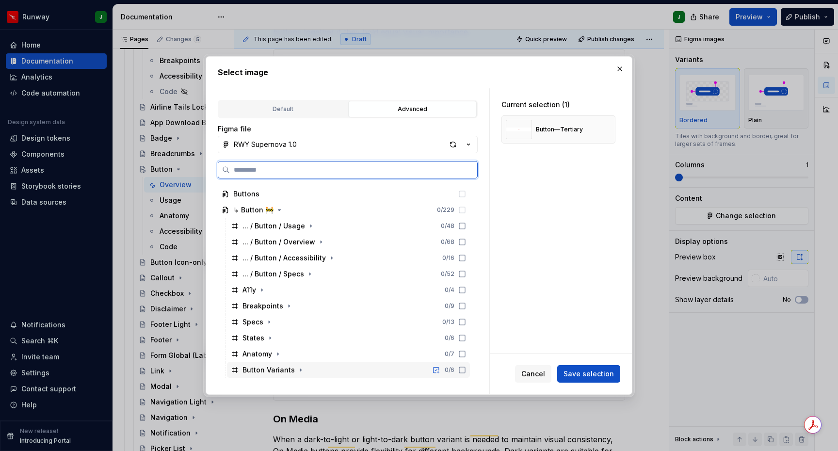
click at [316, 372] on div "Button Variants 0 / 6" at bounding box center [348, 370] width 243 height 16
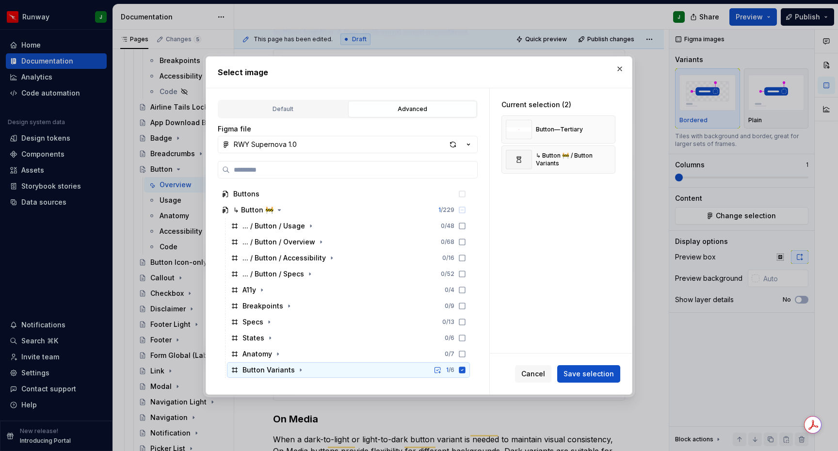
drag, startPoint x: 296, startPoint y: 371, endPoint x: 360, endPoint y: 370, distance: 64.0
click at [297, 371] on icon "button" at bounding box center [301, 370] width 8 height 8
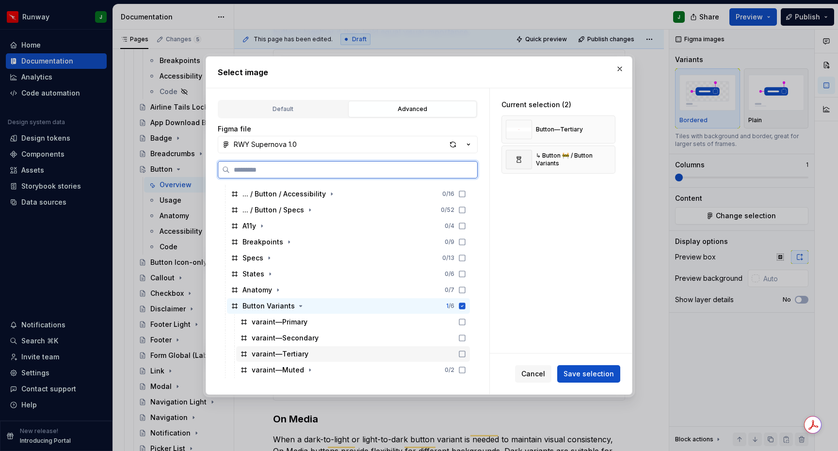
click at [466, 354] on icon at bounding box center [462, 354] width 8 height 8
click at [466, 305] on icon at bounding box center [462, 306] width 8 height 8
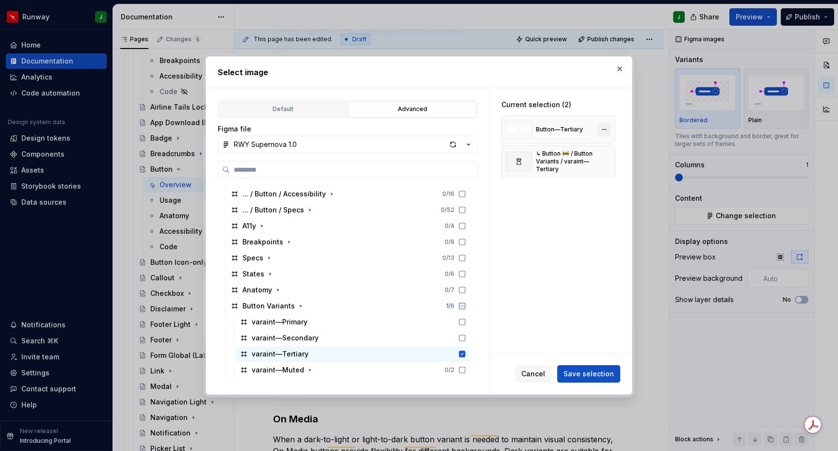
click at [611, 128] on button "button" at bounding box center [604, 130] width 14 height 14
click at [588, 374] on span "Save selection" at bounding box center [588, 374] width 50 height 10
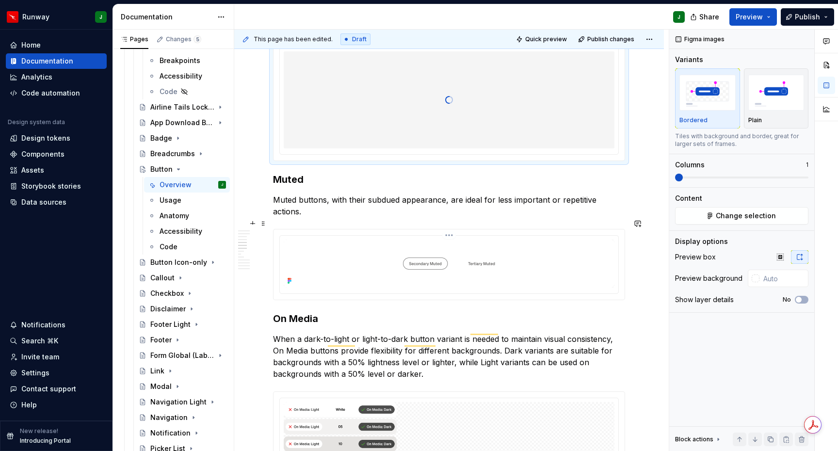
scroll to position [886, 0]
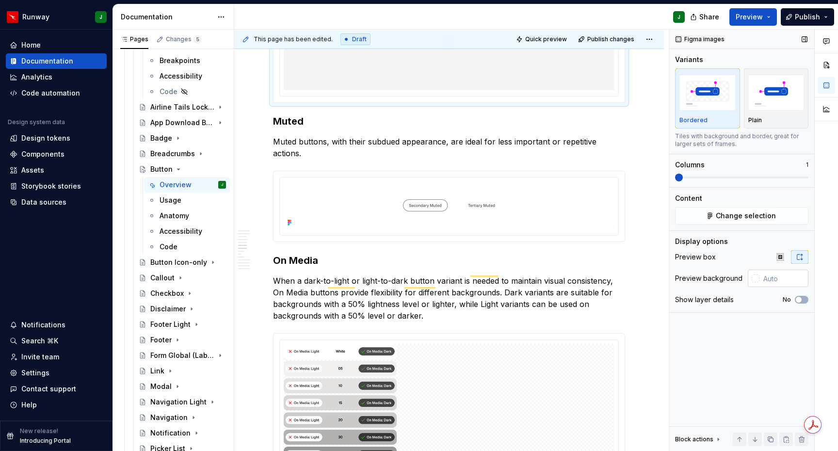
click at [776, 282] on input "text" at bounding box center [783, 278] width 49 height 17
type input "#FFFFFF"
click at [579, 196] on img "To enrich screen reader interactions, please activate Accessibility in Grammarl…" at bounding box center [449, 205] width 331 height 48
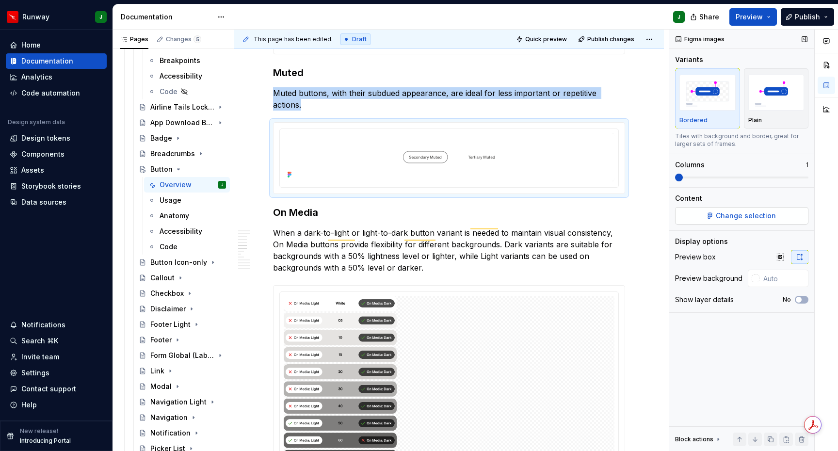
click at [743, 216] on span "Change selection" at bounding box center [746, 216] width 60 height 10
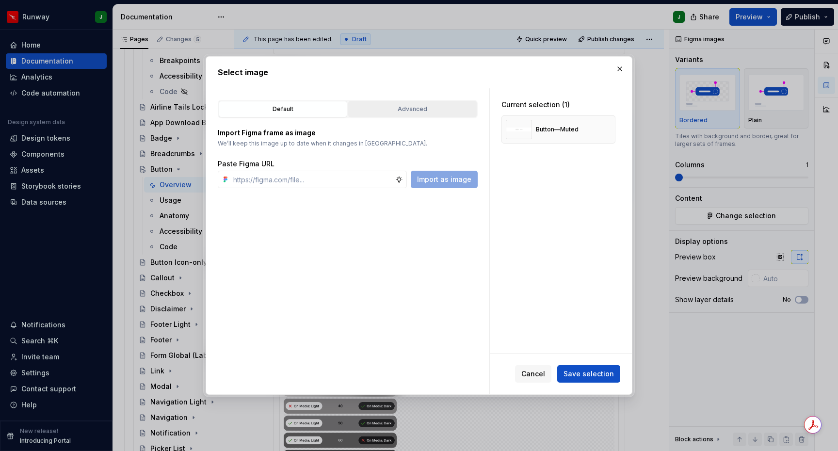
click at [391, 106] on div "Advanced" at bounding box center [413, 109] width 122 height 10
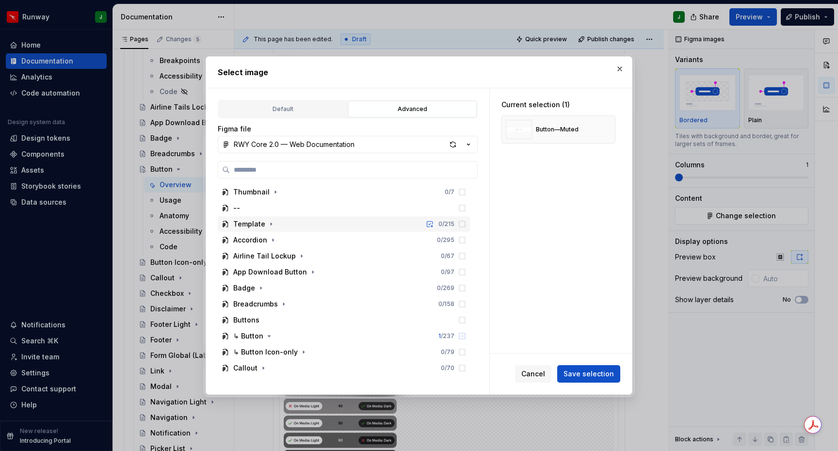
scroll to position [462, 0]
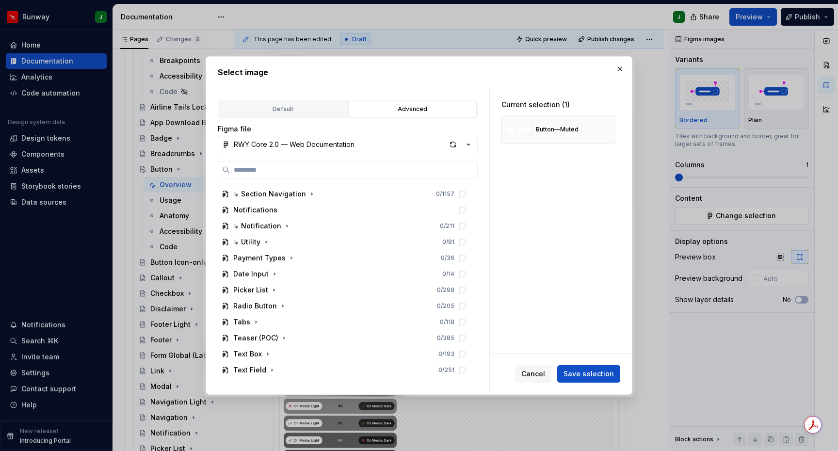
drag, startPoint x: 401, startPoint y: 147, endPoint x: 318, endPoint y: 151, distance: 83.5
click at [401, 146] on button "RWY Core 2.0 — Web Documentation" at bounding box center [348, 144] width 260 height 17
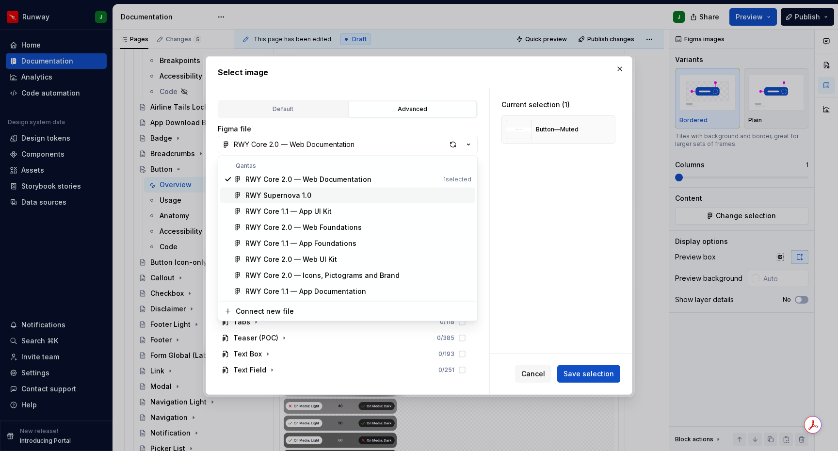
click at [303, 193] on div "RWY Supernova 1.0" at bounding box center [278, 196] width 66 height 10
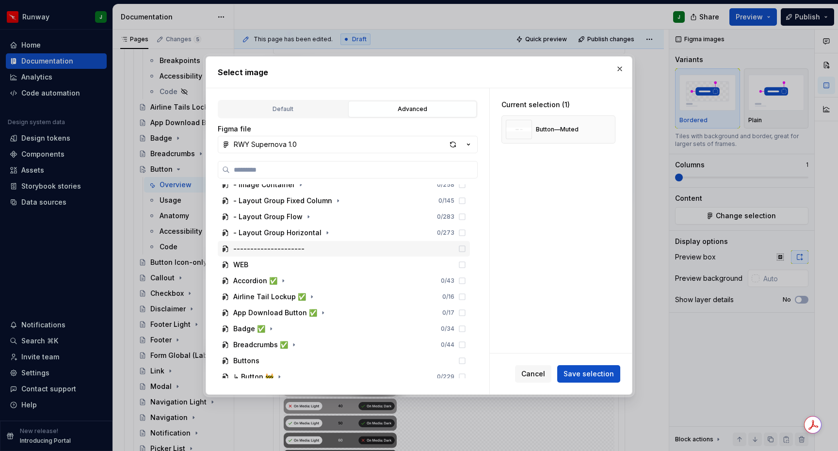
scroll to position [158, 0]
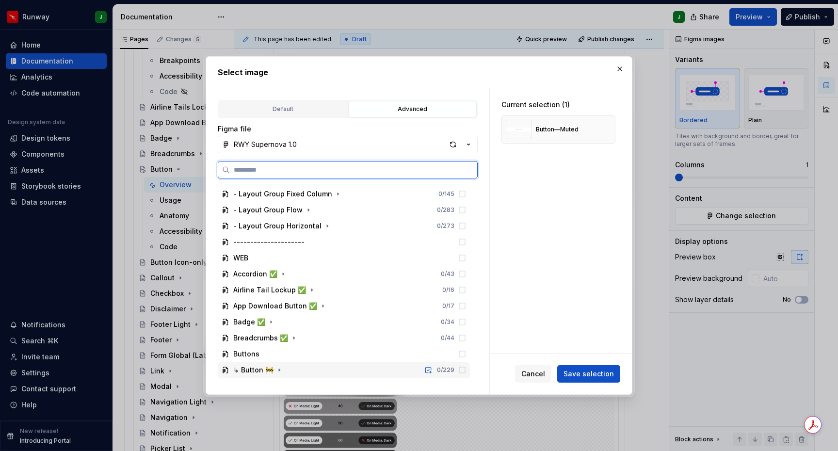
click at [294, 369] on div "↳ Button 🚧 0 / 229" at bounding box center [344, 370] width 252 height 16
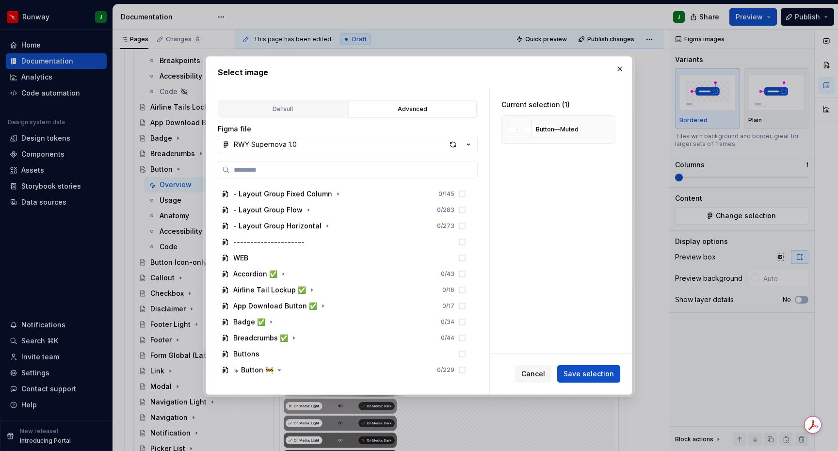
scroll to position [318, 0]
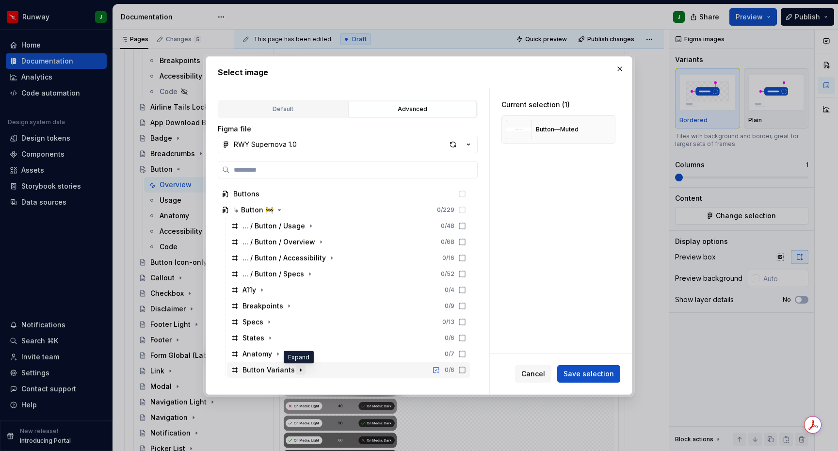
click at [299, 370] on icon "button" at bounding box center [301, 370] width 8 height 8
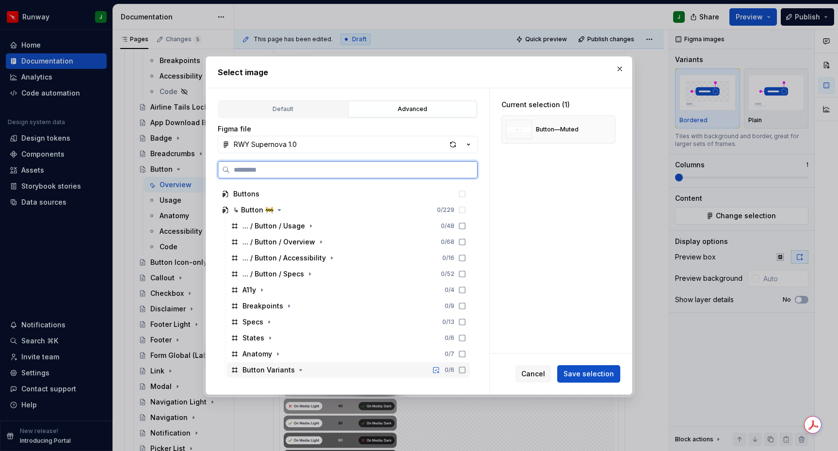
scroll to position [382, 0]
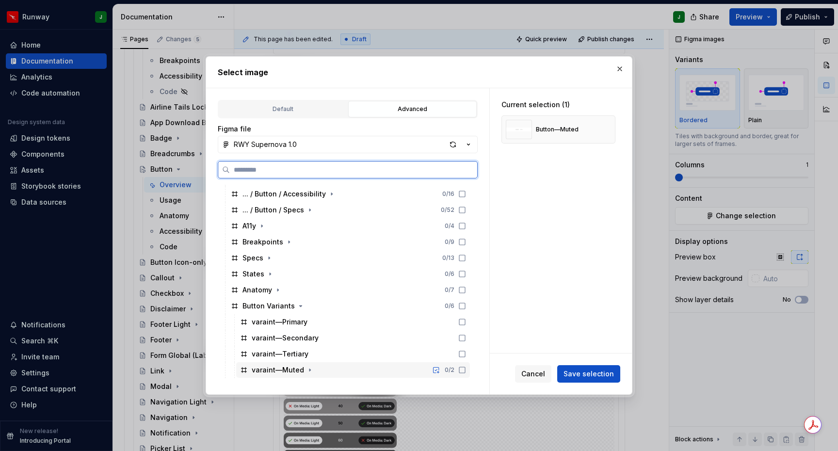
click at [466, 372] on icon at bounding box center [462, 370] width 8 height 8
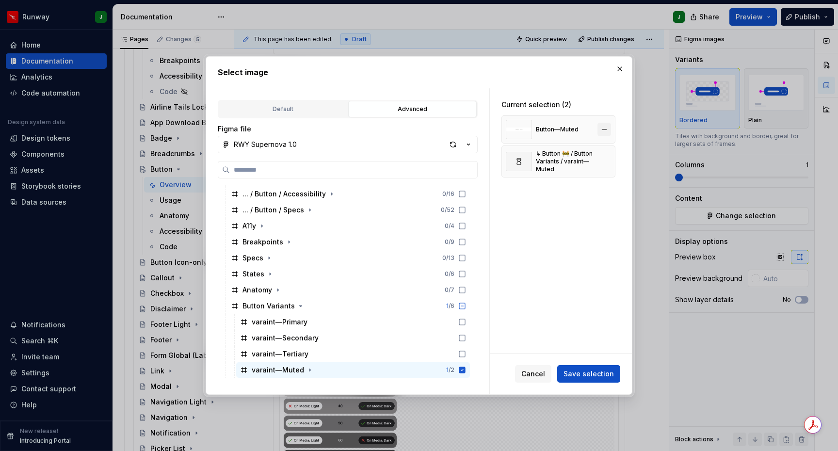
click at [610, 128] on button "button" at bounding box center [604, 130] width 14 height 14
drag, startPoint x: 592, startPoint y: 375, endPoint x: 592, endPoint y: 366, distance: 9.2
click at [592, 375] on span "Save selection" at bounding box center [588, 374] width 50 height 10
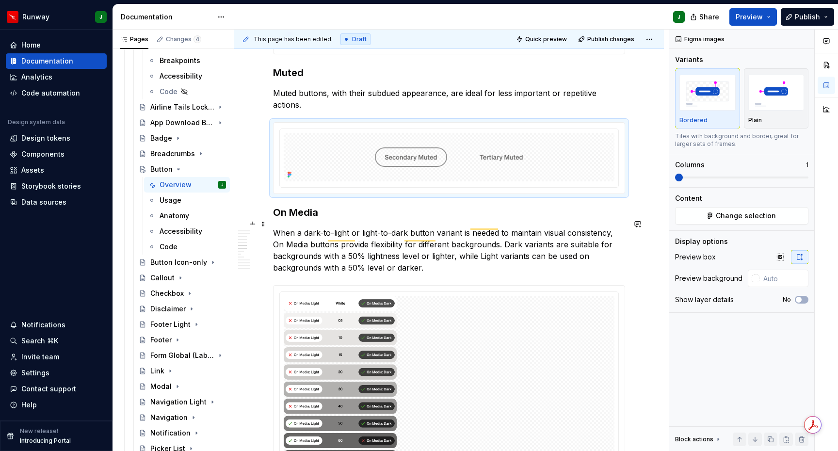
click at [379, 249] on p "When a dark-to-light or light-to-dark button variant is needed to maintain visu…" at bounding box center [449, 250] width 352 height 47
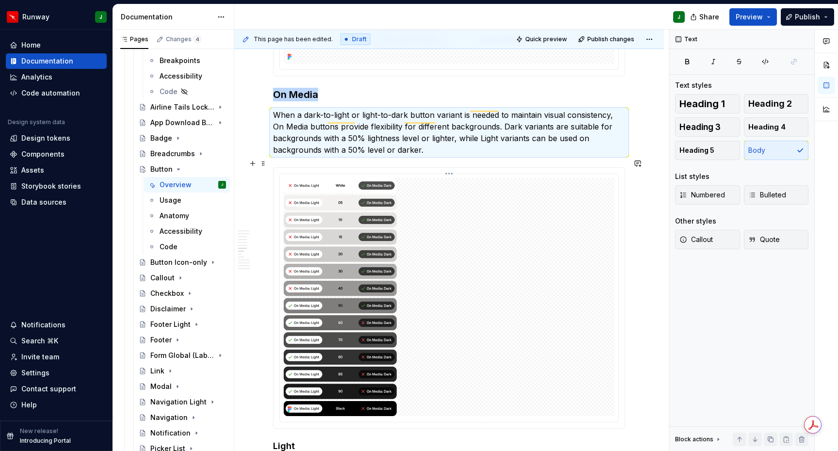
scroll to position [1025, 0]
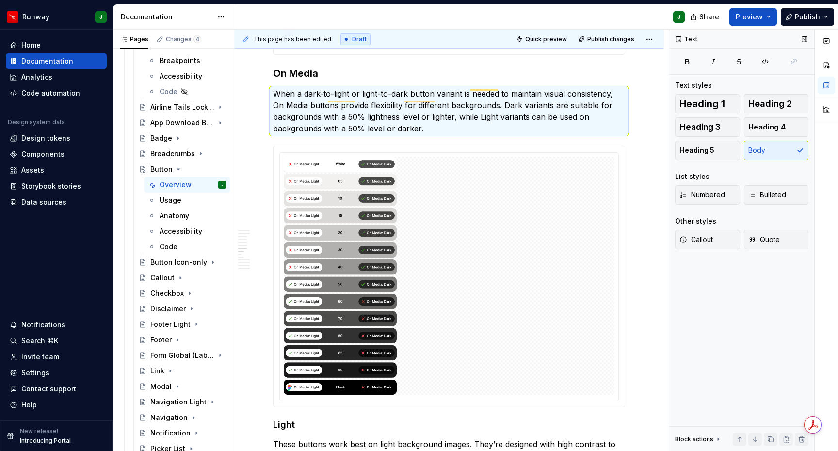
type textarea "*"
